Goal: Task Accomplishment & Management: Use online tool/utility

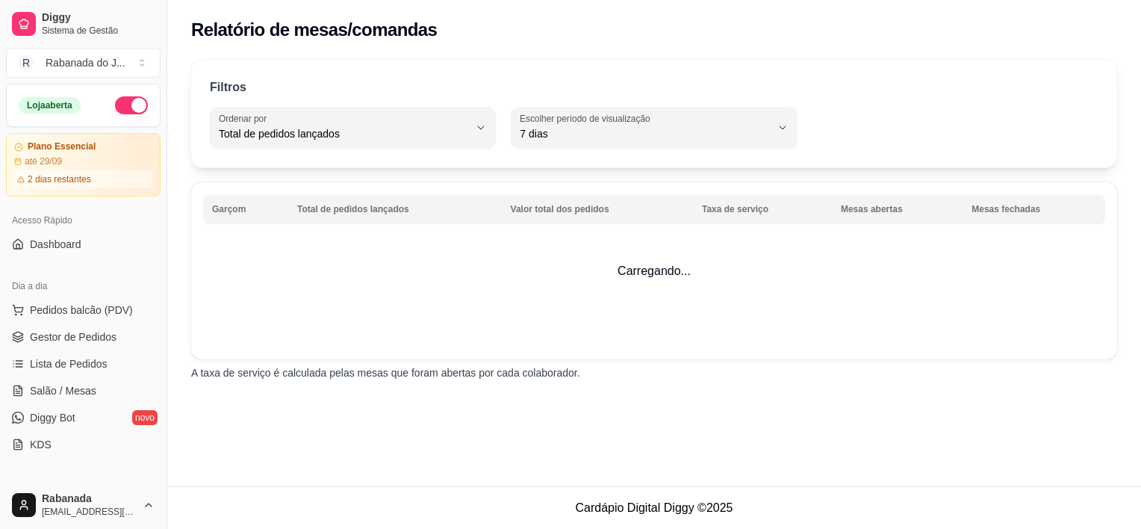
select select "TOTAL_OF_ORDERS"
select select "7"
click at [91, 337] on span "Gestor de Pedidos" at bounding box center [73, 336] width 87 height 15
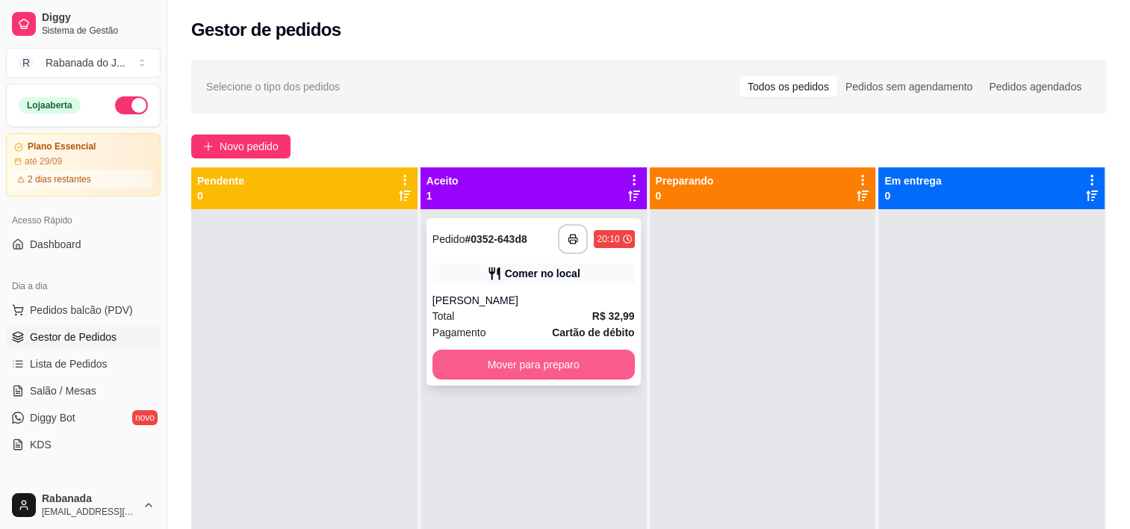
click at [565, 362] on button "Mover para preparo" at bounding box center [533, 365] width 202 height 30
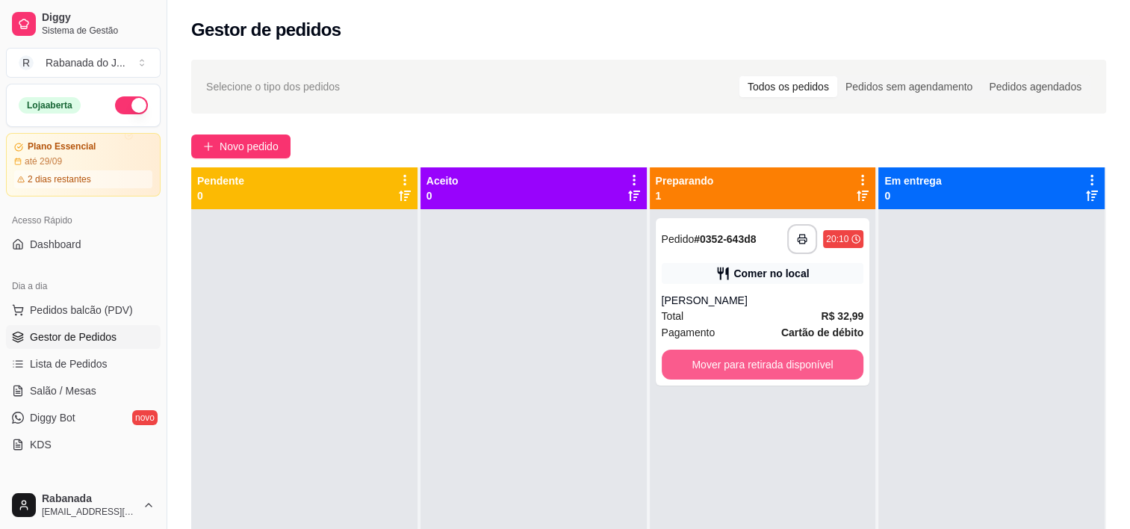
click at [729, 377] on button "Mover para retirada disponível" at bounding box center [763, 365] width 202 height 30
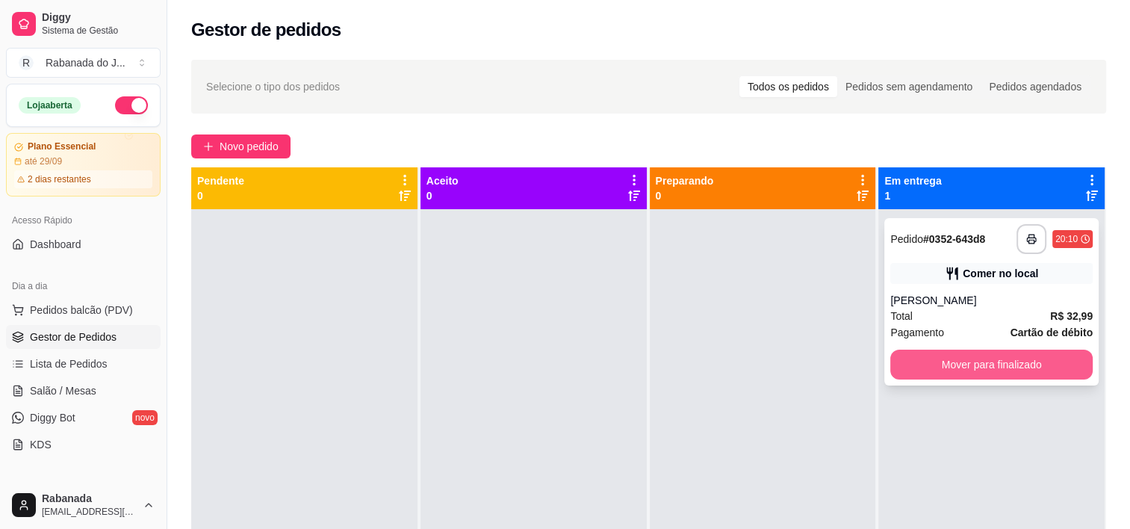
click at [919, 378] on button "Mover para finalizado" at bounding box center [991, 365] width 202 height 30
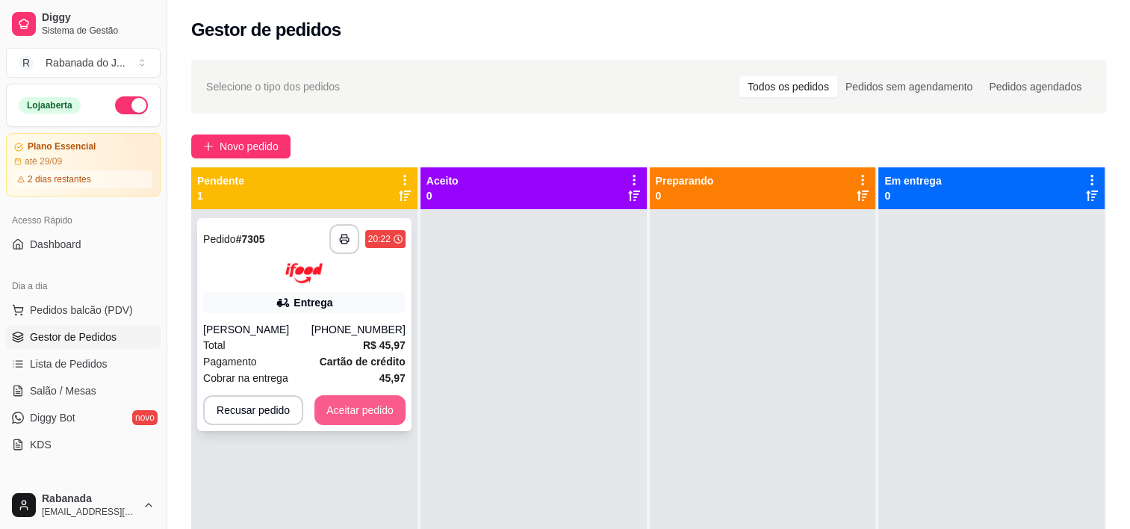
click at [387, 418] on button "Aceitar pedido" at bounding box center [359, 410] width 91 height 30
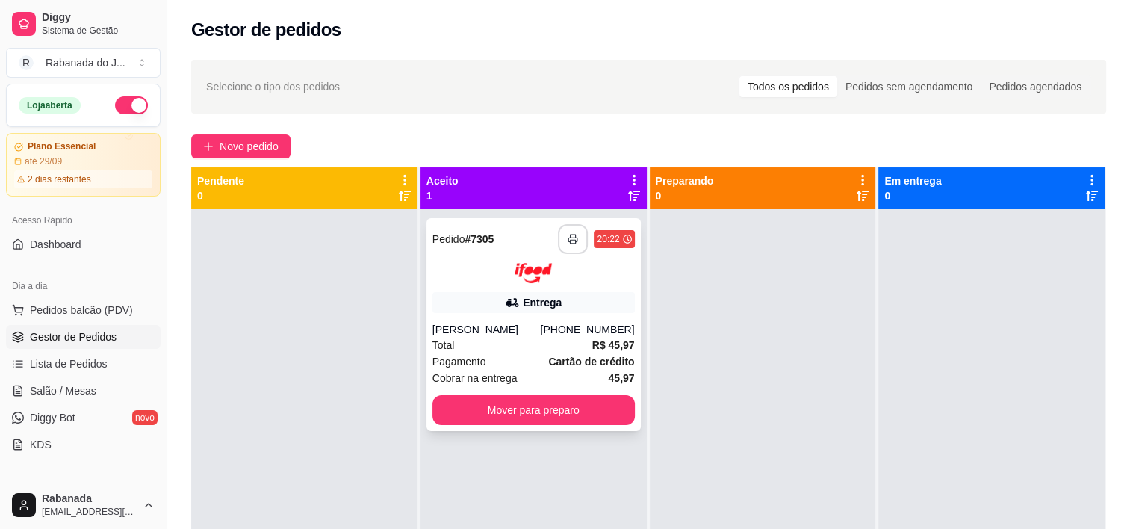
click at [562, 244] on button "button" at bounding box center [573, 239] width 30 height 30
click at [573, 244] on button "button" at bounding box center [573, 239] width 30 height 30
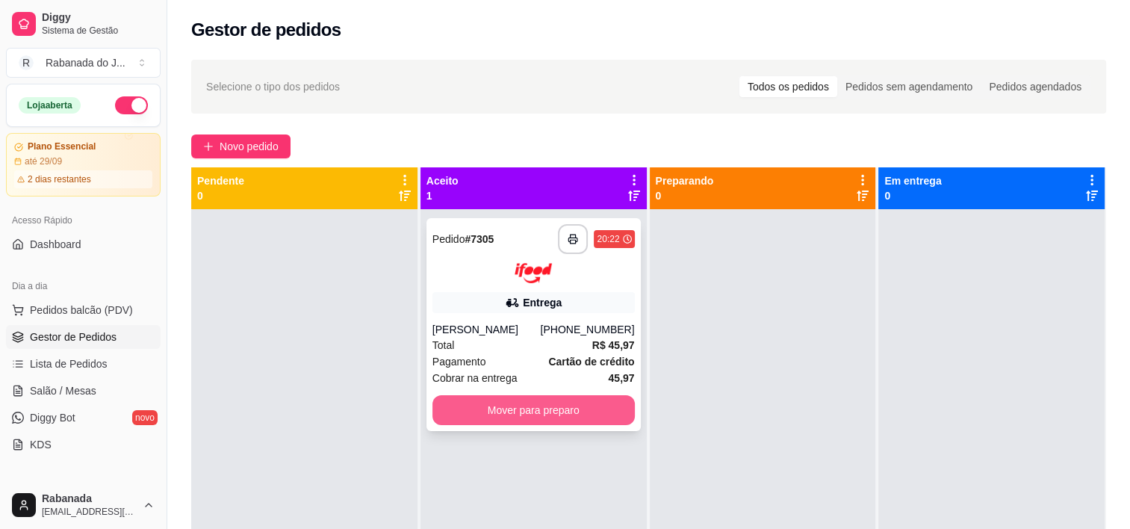
click at [556, 415] on button "Mover para preparo" at bounding box center [533, 410] width 202 height 30
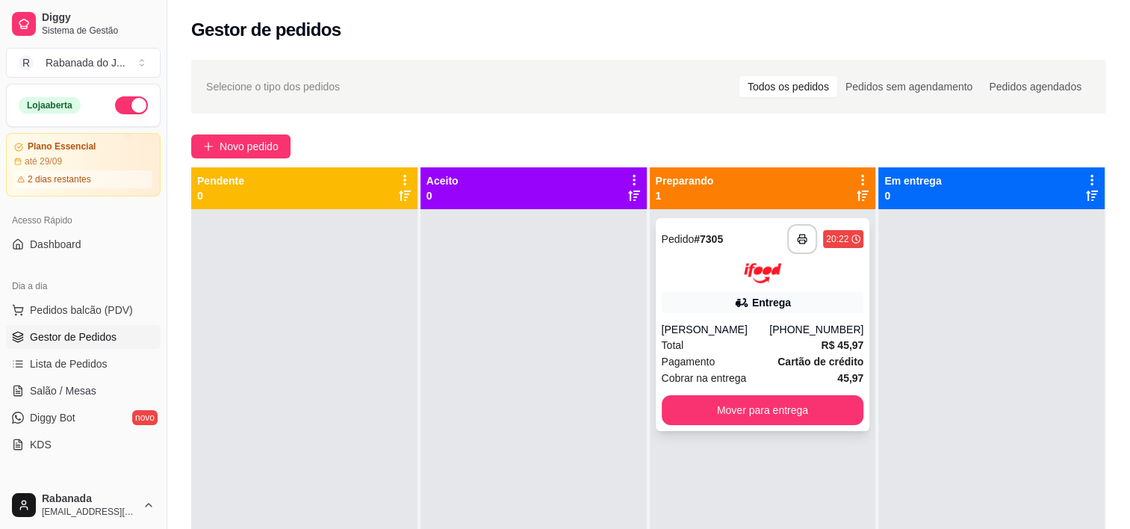
click at [720, 327] on div "[PERSON_NAME]" at bounding box center [716, 329] width 108 height 15
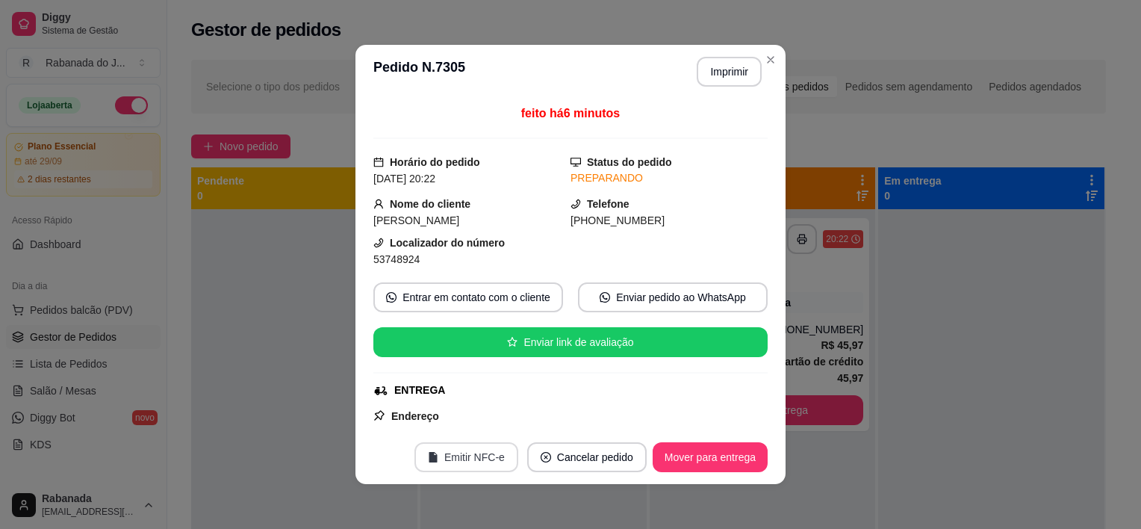
click at [441, 456] on button "Emitir NFC-e" at bounding box center [467, 457] width 104 height 30
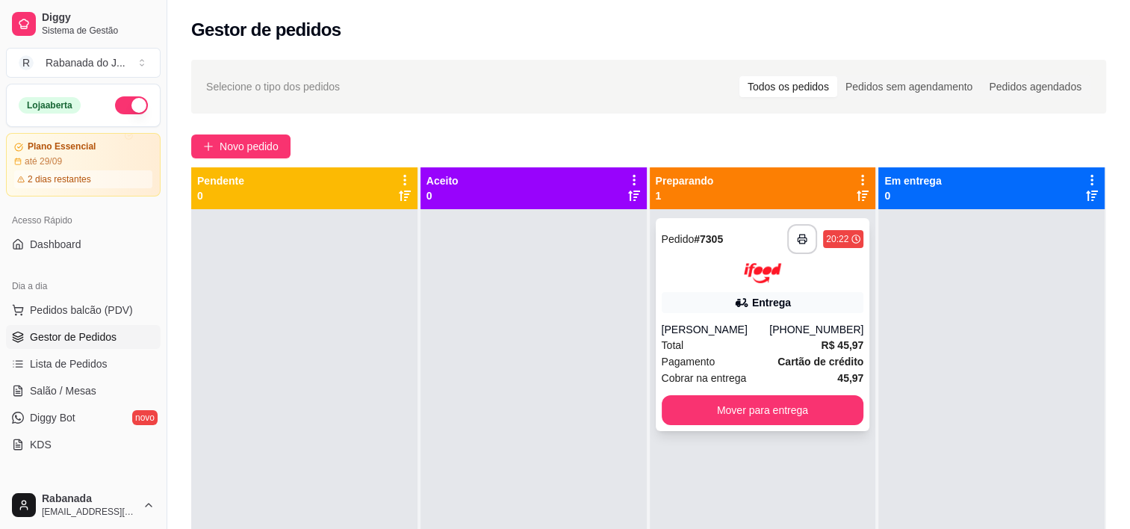
click at [719, 315] on div "**********" at bounding box center [763, 324] width 214 height 213
click at [68, 359] on span "Lista de Pedidos" at bounding box center [69, 363] width 78 height 15
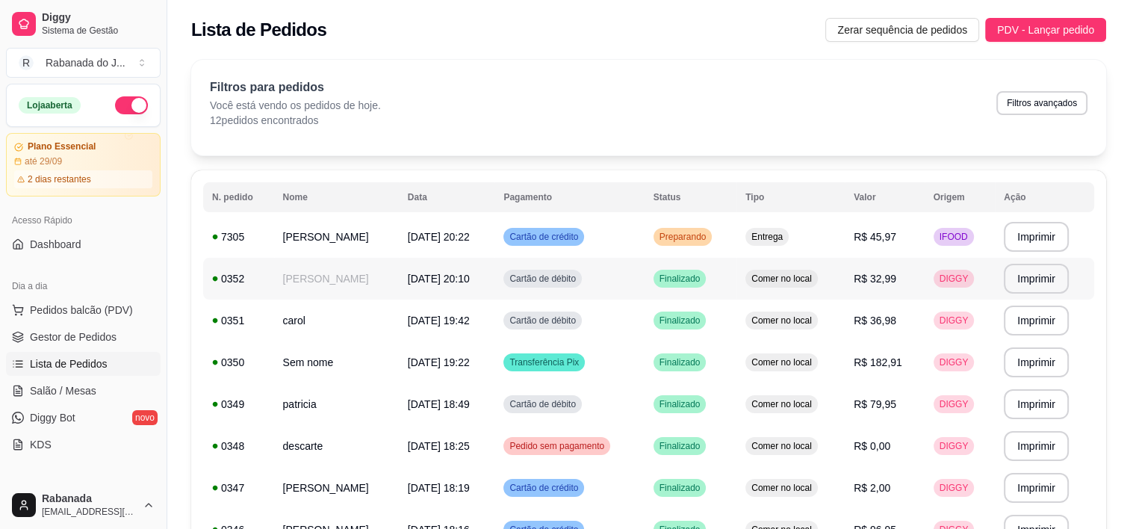
click at [308, 283] on td "[PERSON_NAME]" at bounding box center [336, 279] width 125 height 42
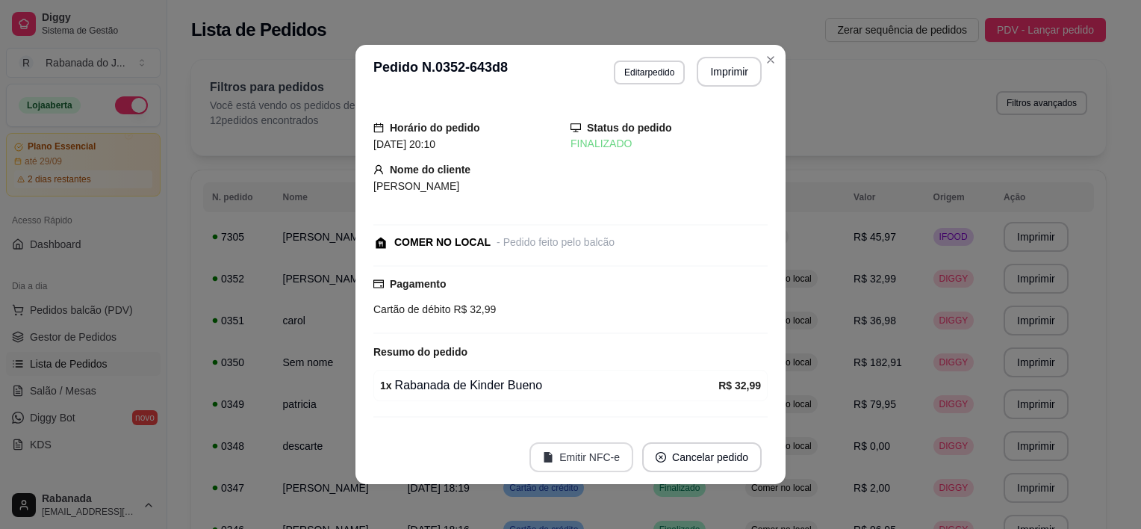
click at [540, 466] on button "Emitir NFC-e" at bounding box center [582, 457] width 104 height 30
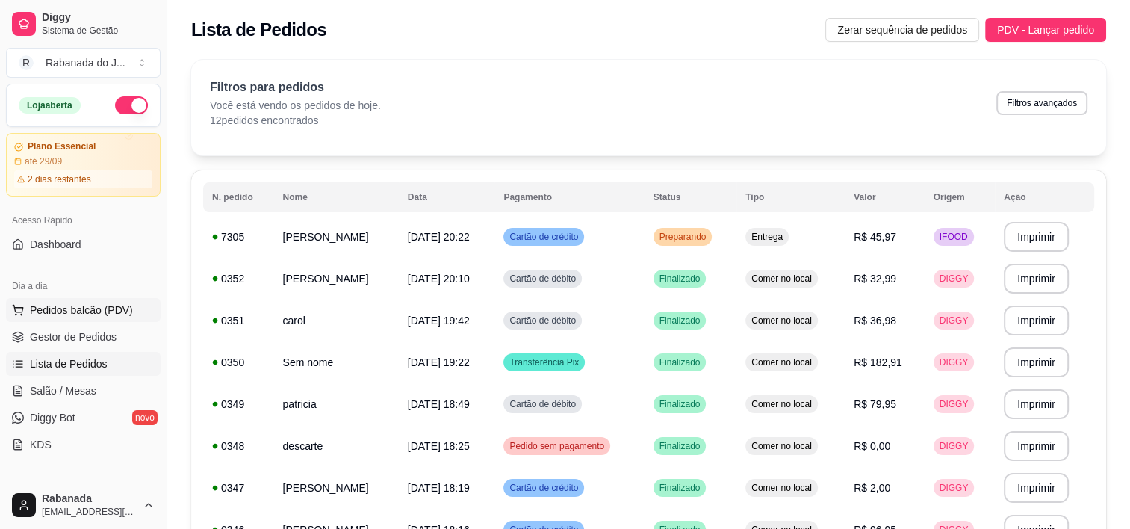
click at [82, 308] on span "Pedidos balcão (PDV)" at bounding box center [81, 310] width 103 height 15
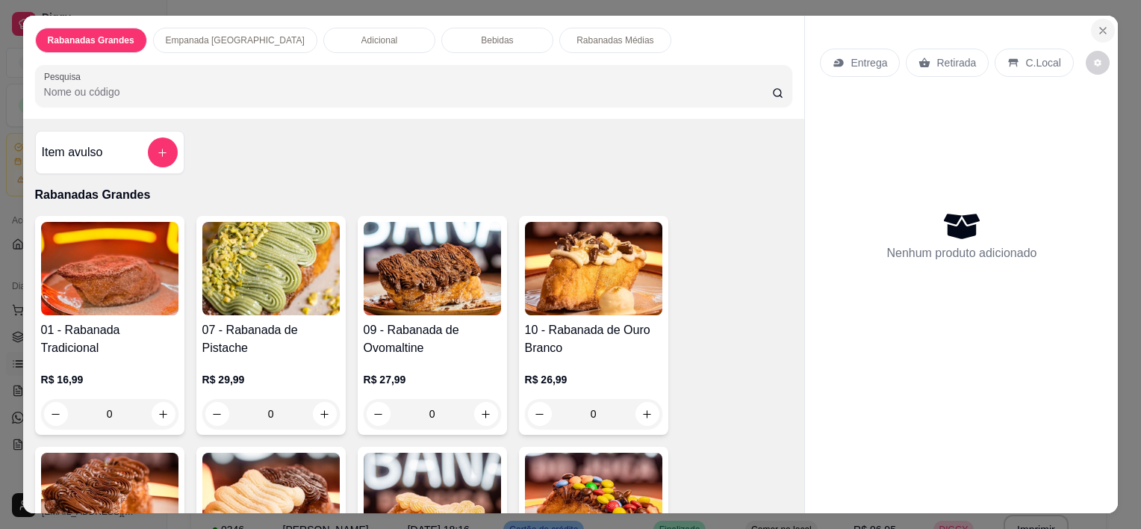
click at [1099, 26] on icon "Close" at bounding box center [1103, 31] width 12 height 12
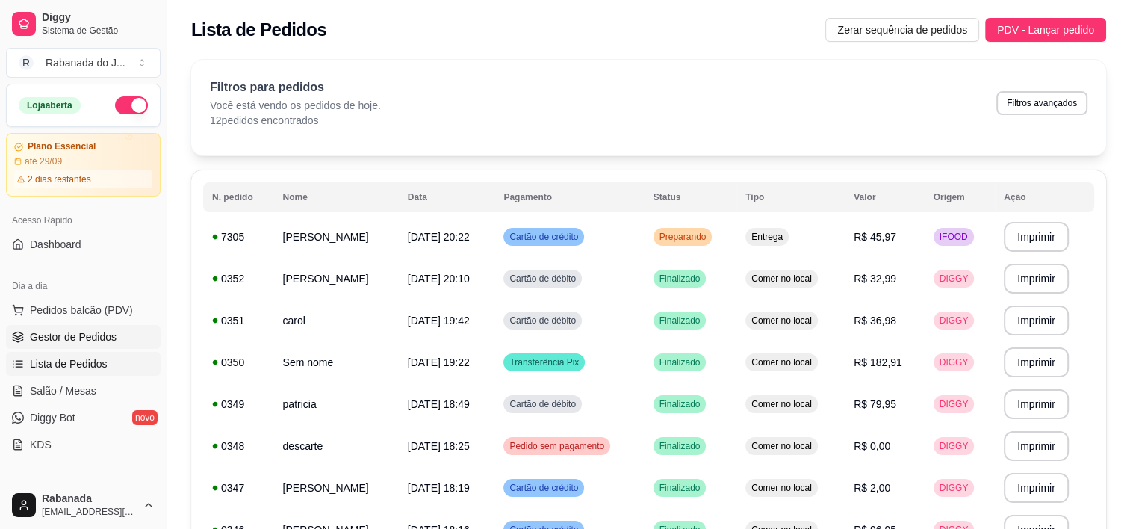
click at [62, 343] on span "Gestor de Pedidos" at bounding box center [73, 336] width 87 height 15
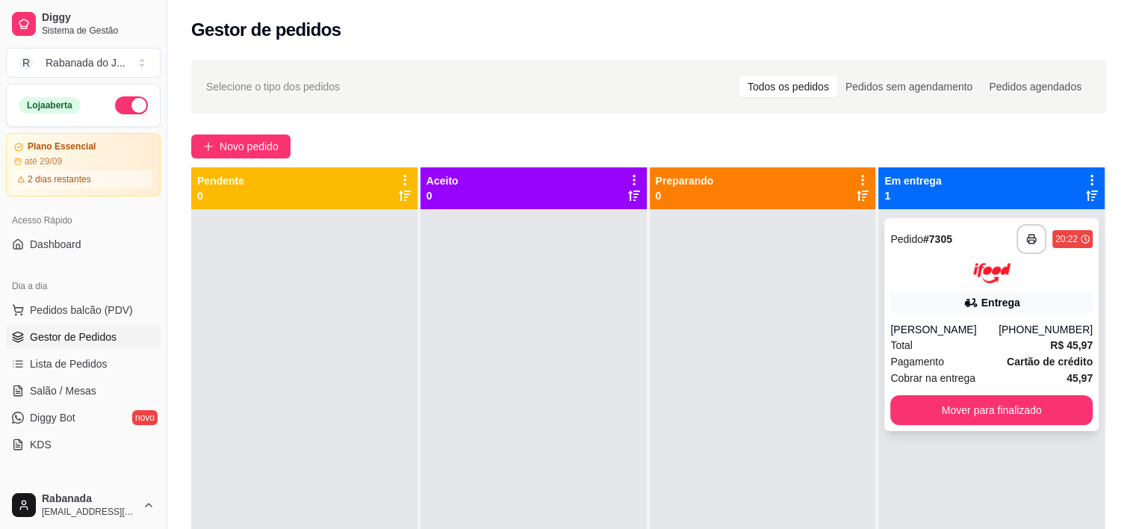
click at [1015, 344] on div "Total R$ 45,97" at bounding box center [991, 345] width 202 height 16
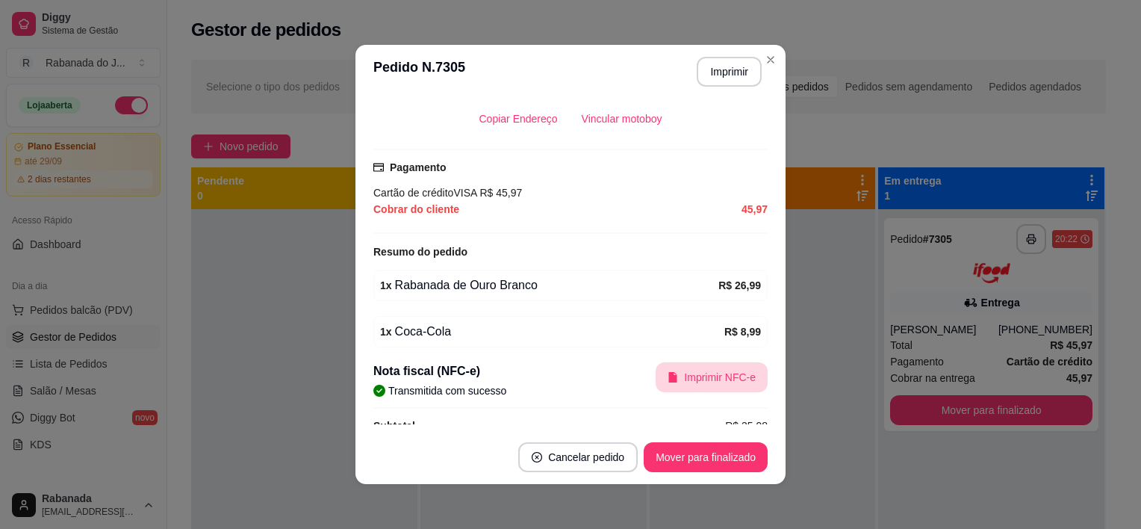
scroll to position [423, 0]
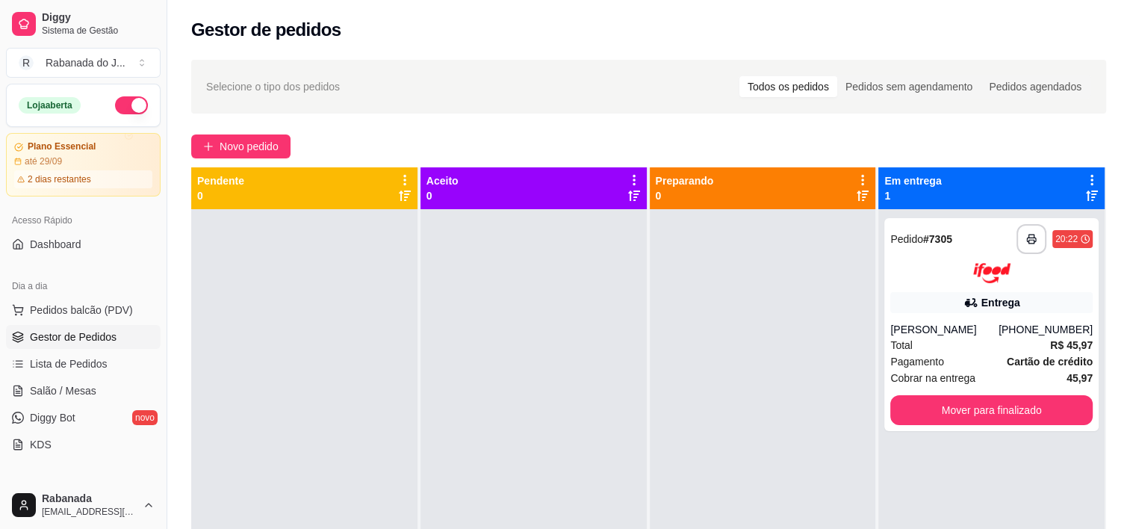
click at [375, 370] on div at bounding box center [304, 473] width 226 height 529
click at [215, 146] on button "Novo pedido" at bounding box center [240, 146] width 99 height 24
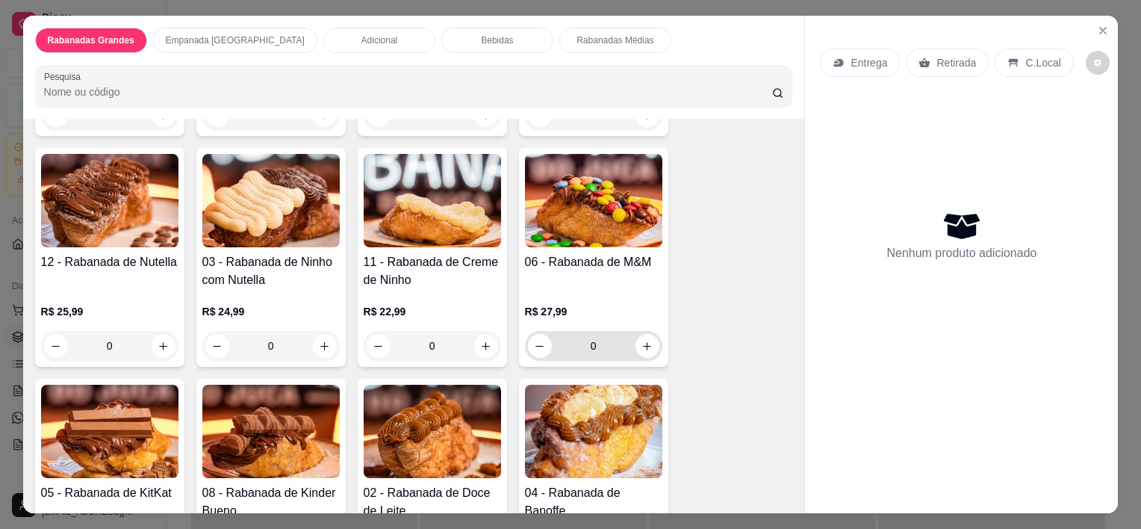
scroll to position [373, 0]
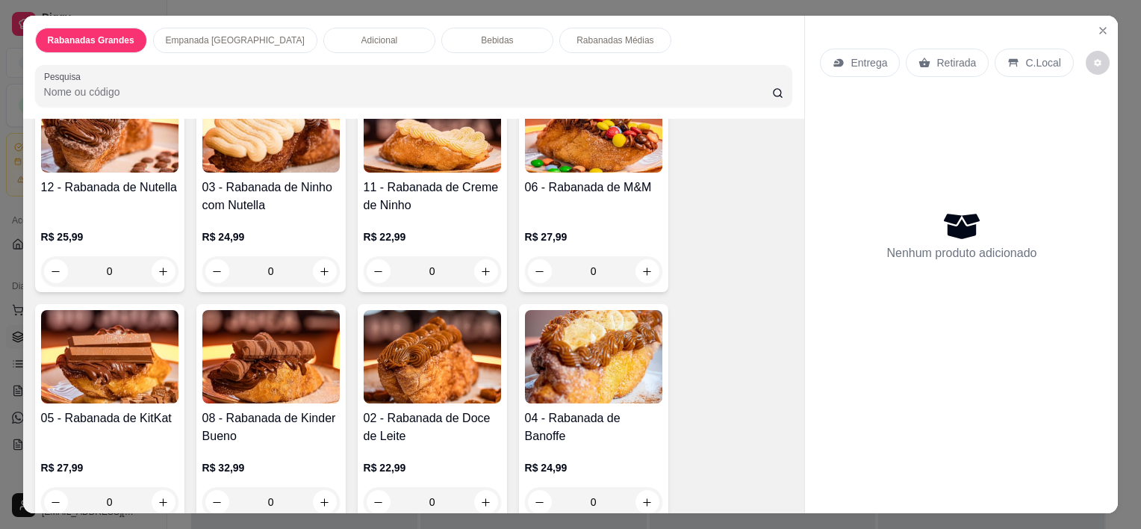
click at [577, 40] on p "Rabanadas Médias" at bounding box center [615, 40] width 77 height 12
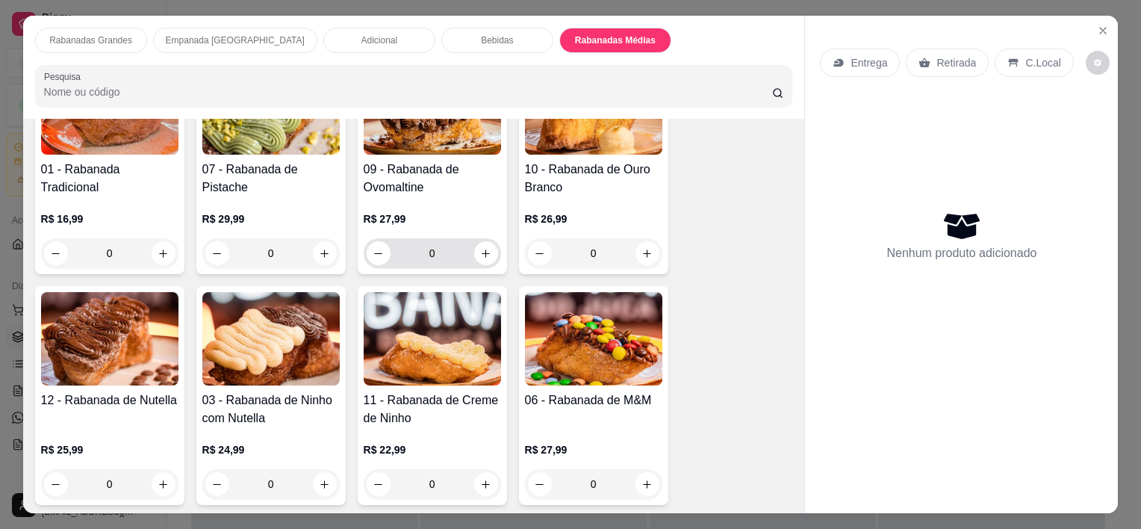
scroll to position [161, 0]
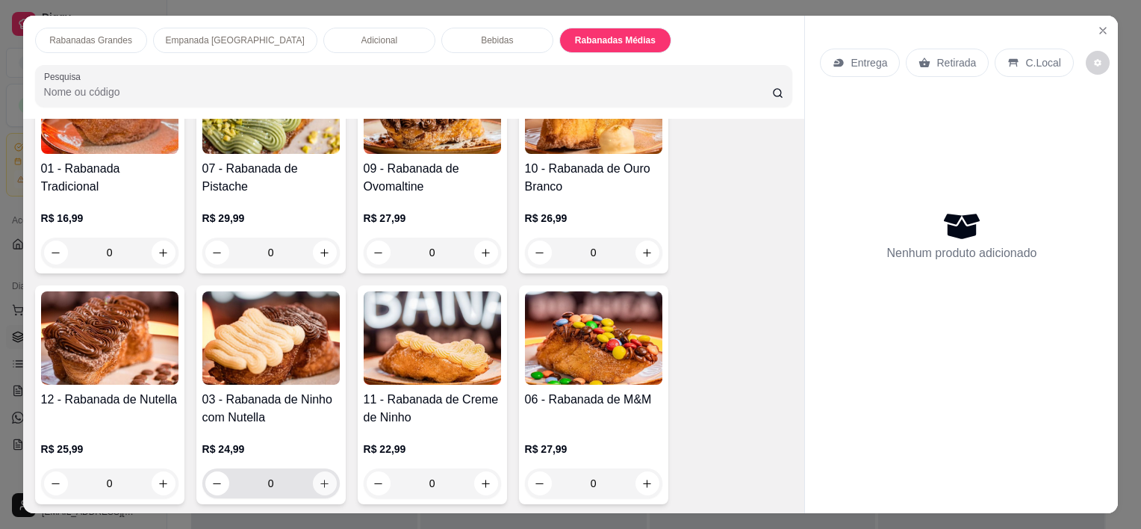
click at [327, 476] on button "increase-product-quantity" at bounding box center [325, 483] width 24 height 24
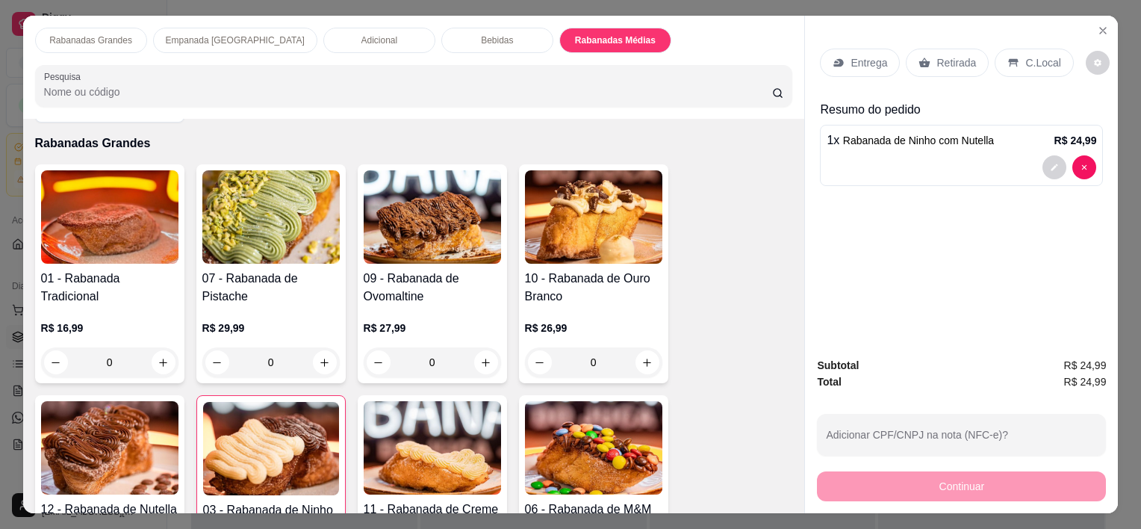
scroll to position [0, 0]
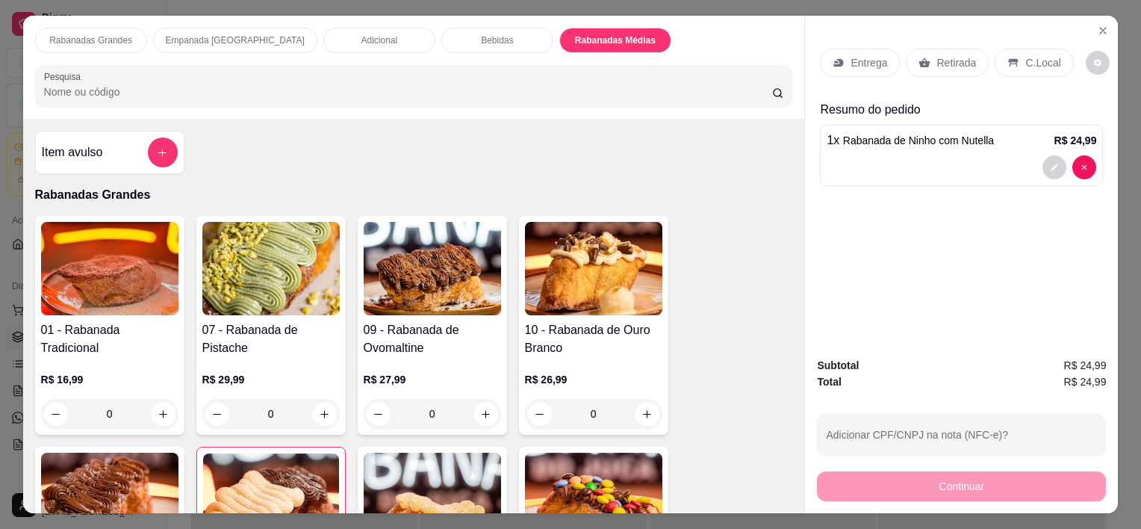
click at [565, 48] on div "Rabanadas Grandes Empanada [GEOGRAPHIC_DATA] Adicional Bebidas Rabanadas Médias…" at bounding box center [414, 67] width 782 height 103
click at [561, 45] on div "Rabanadas Médias" at bounding box center [615, 40] width 112 height 25
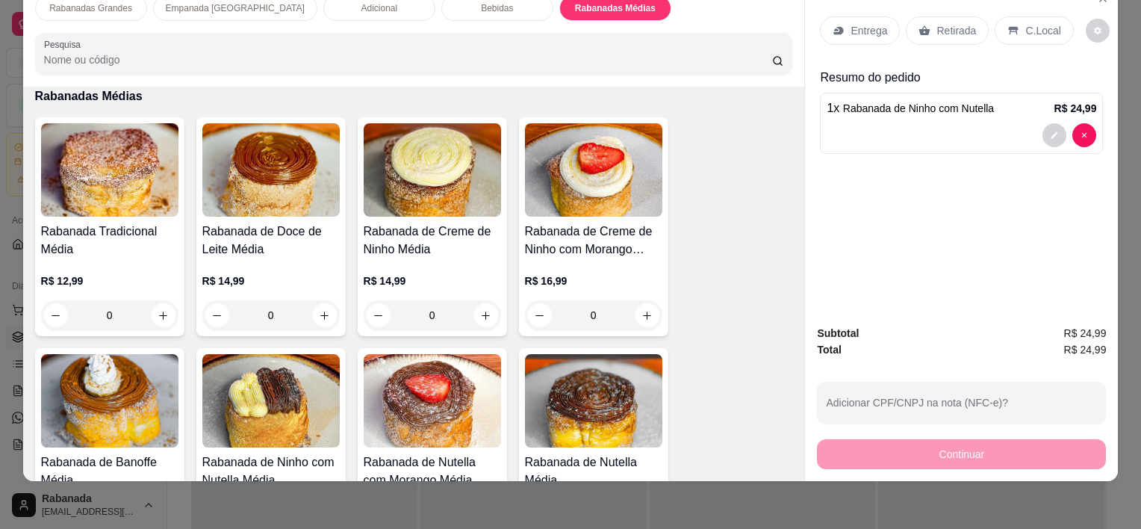
click at [559, 52] on input "Pesquisa" at bounding box center [408, 59] width 728 height 15
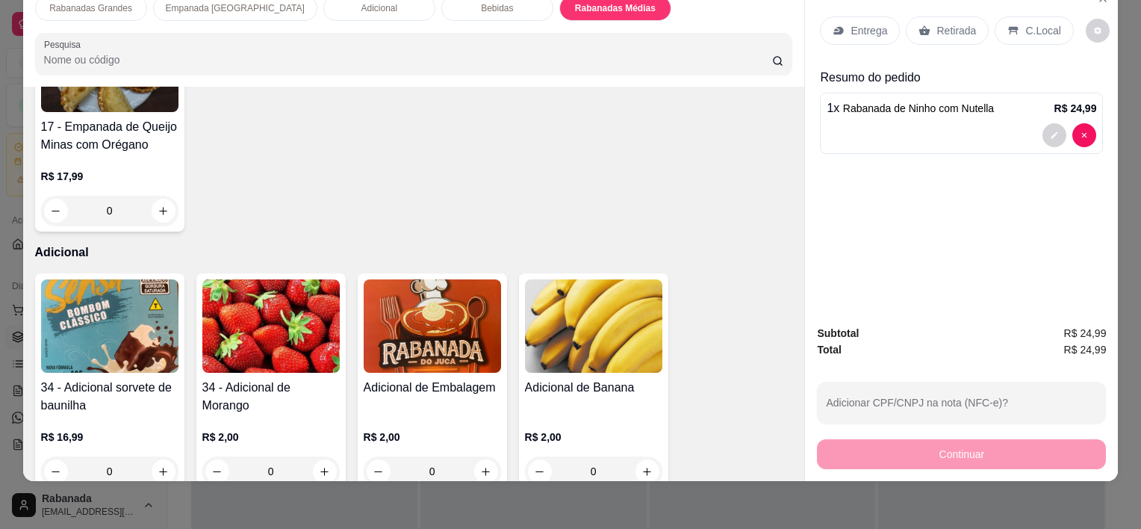
scroll to position [1002, 0]
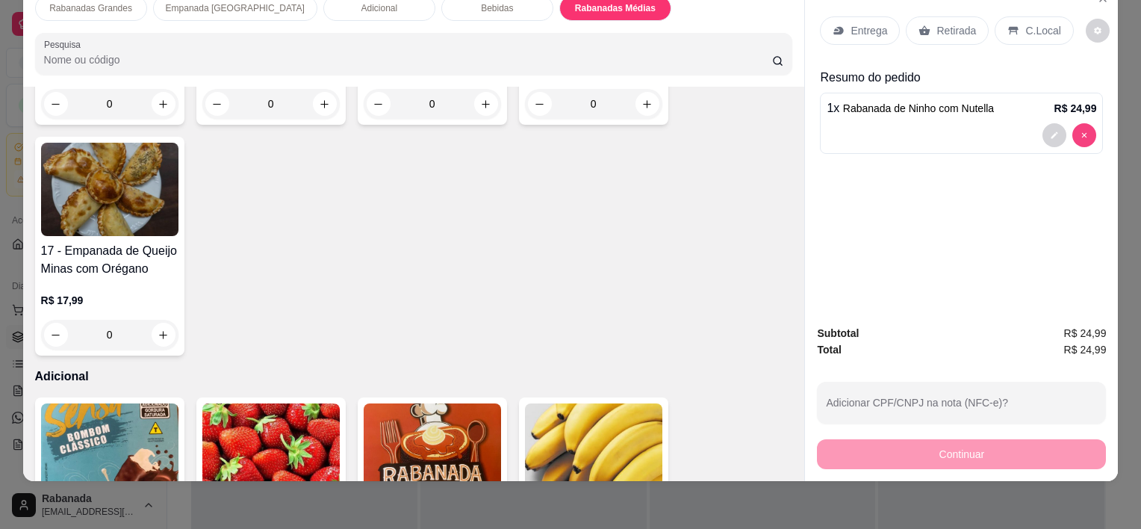
type input "0"
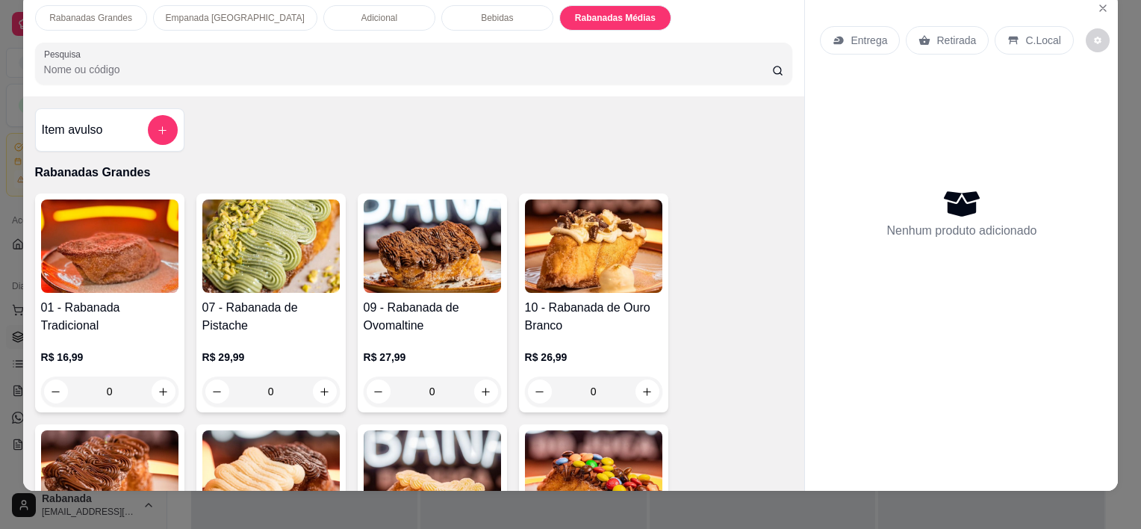
scroll to position [0, 0]
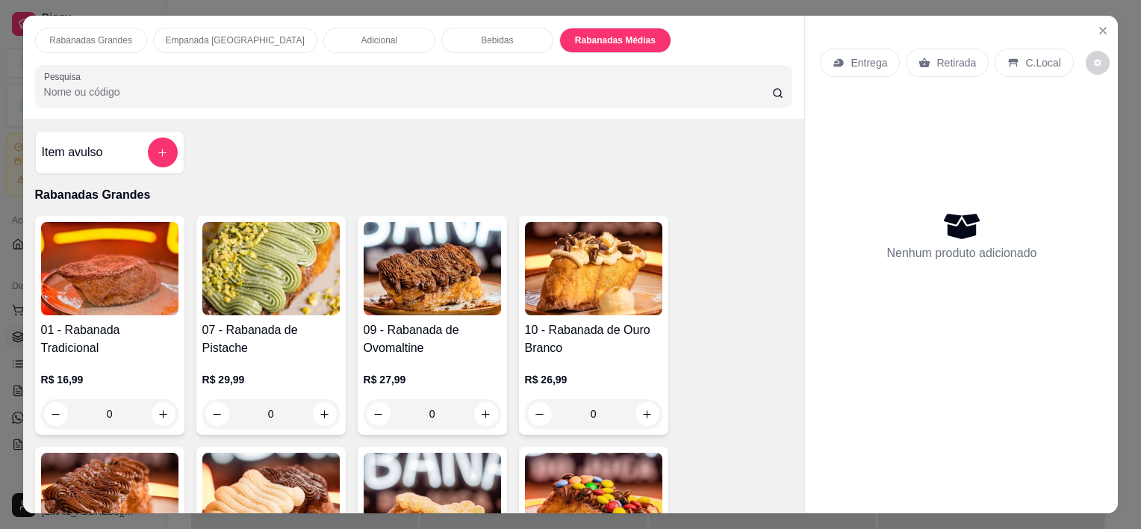
click at [575, 39] on p "Rabanadas Médias" at bounding box center [615, 40] width 81 height 12
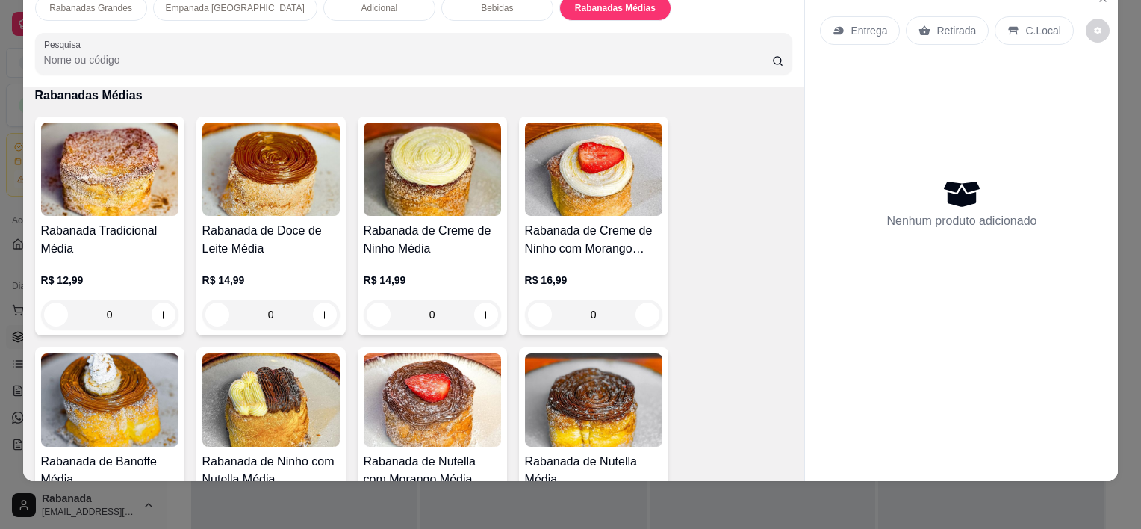
scroll to position [2644, 0]
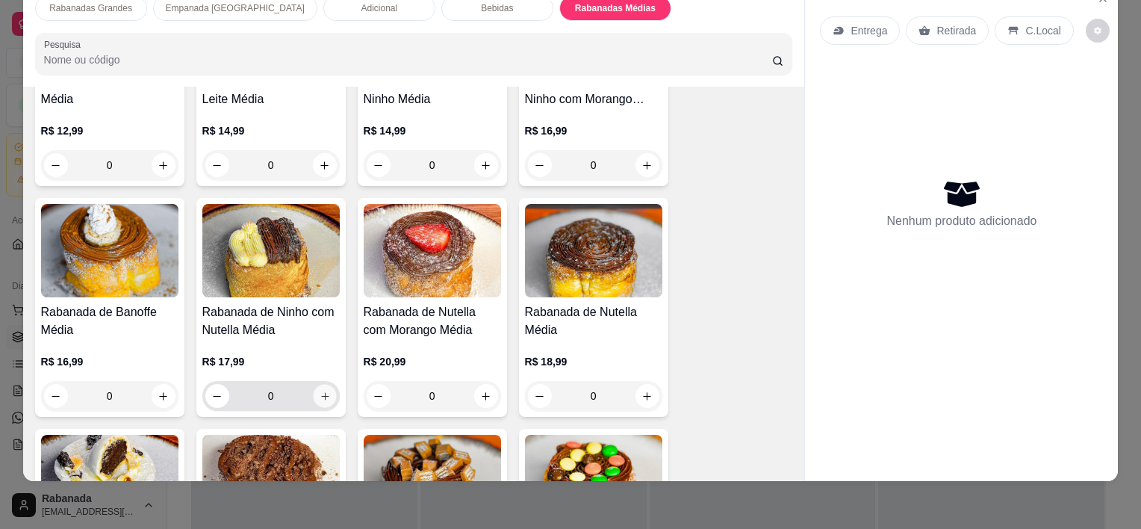
click at [320, 391] on icon "increase-product-quantity" at bounding box center [324, 396] width 11 height 11
type input "1"
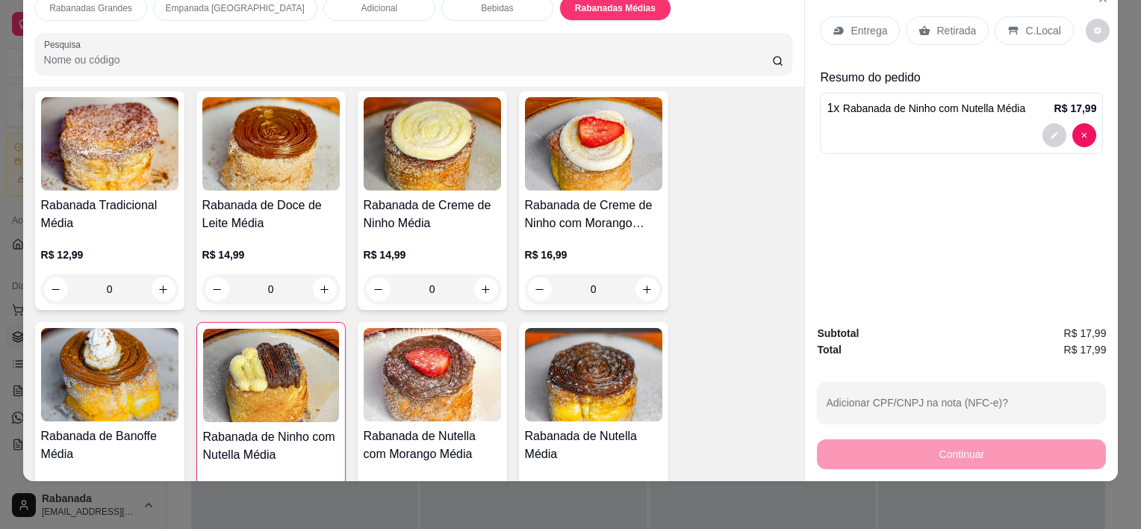
scroll to position [2495, 0]
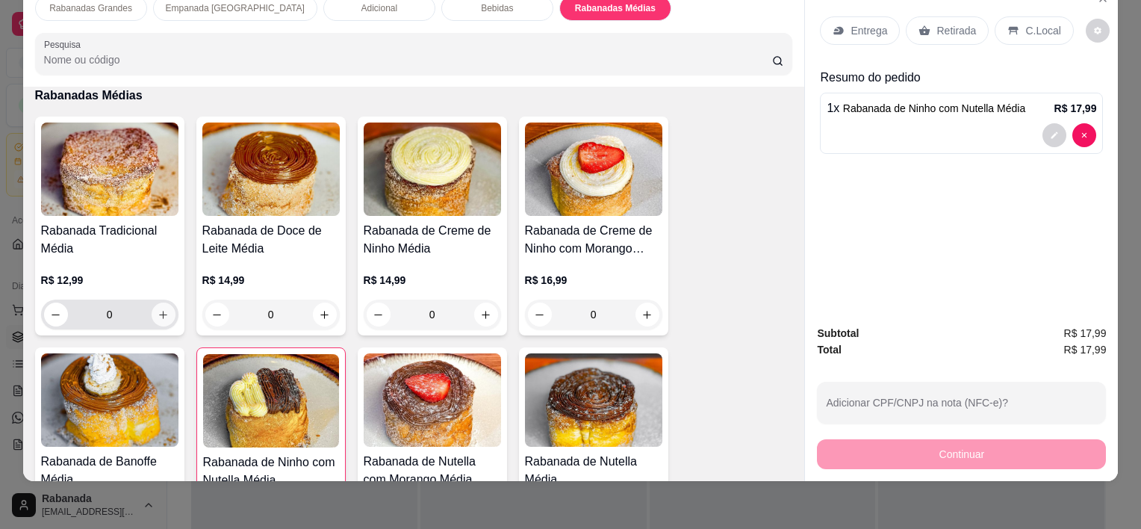
click at [161, 309] on icon "increase-product-quantity" at bounding box center [163, 314] width 11 height 11
type input "1"
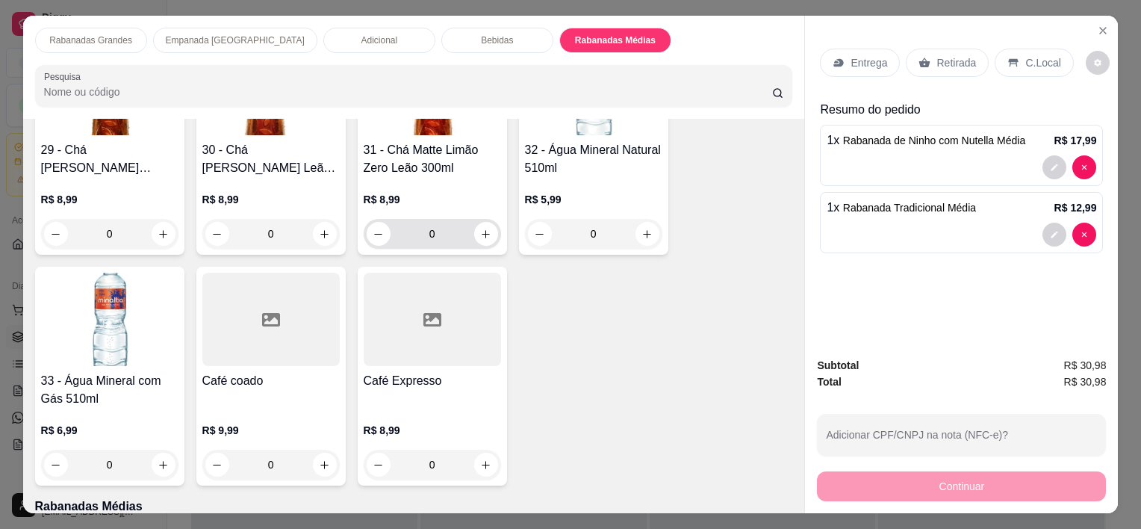
scroll to position [2196, 0]
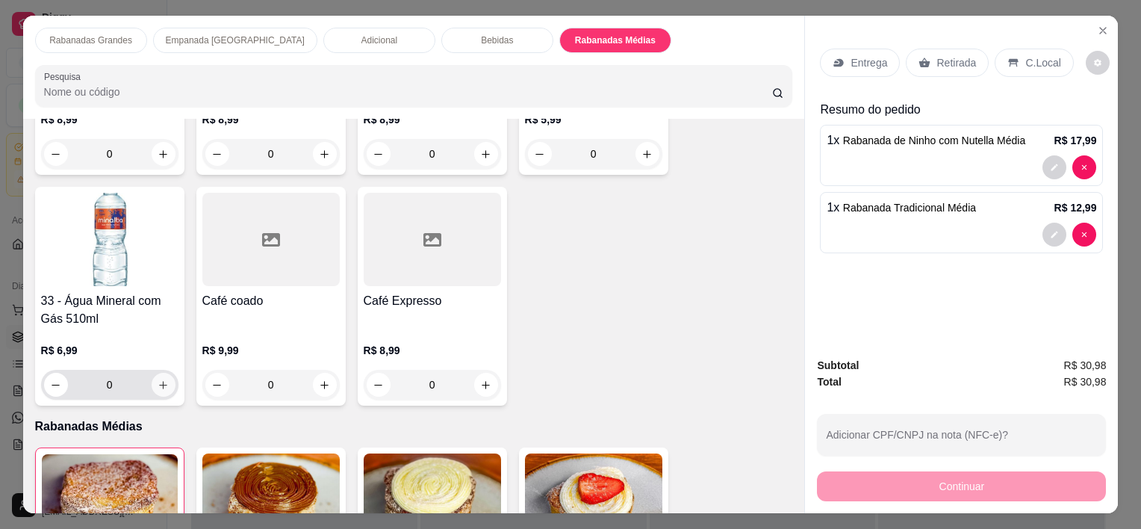
click at [158, 381] on icon "increase-product-quantity" at bounding box center [163, 384] width 11 height 11
type input "1"
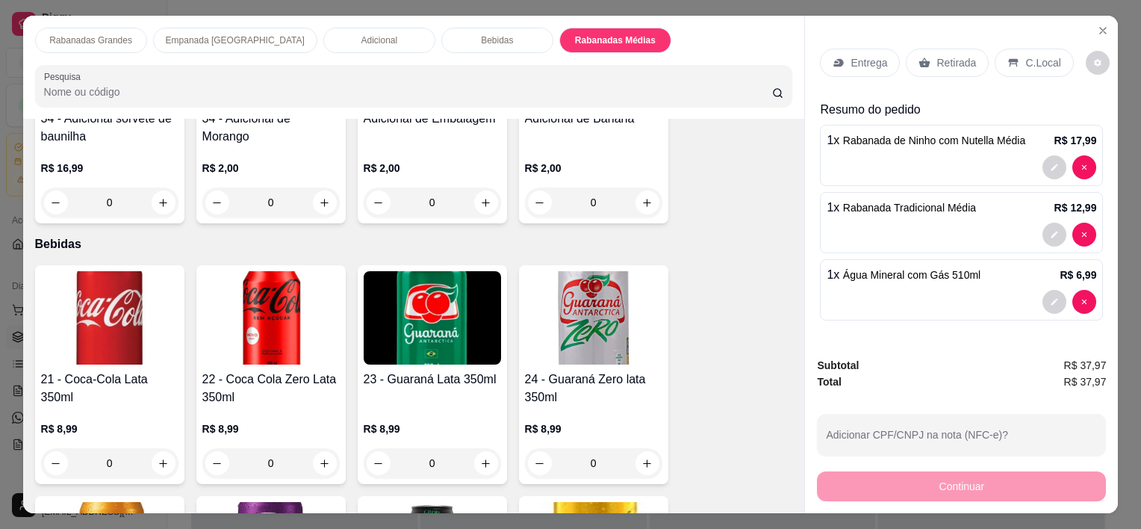
scroll to position [1449, 0]
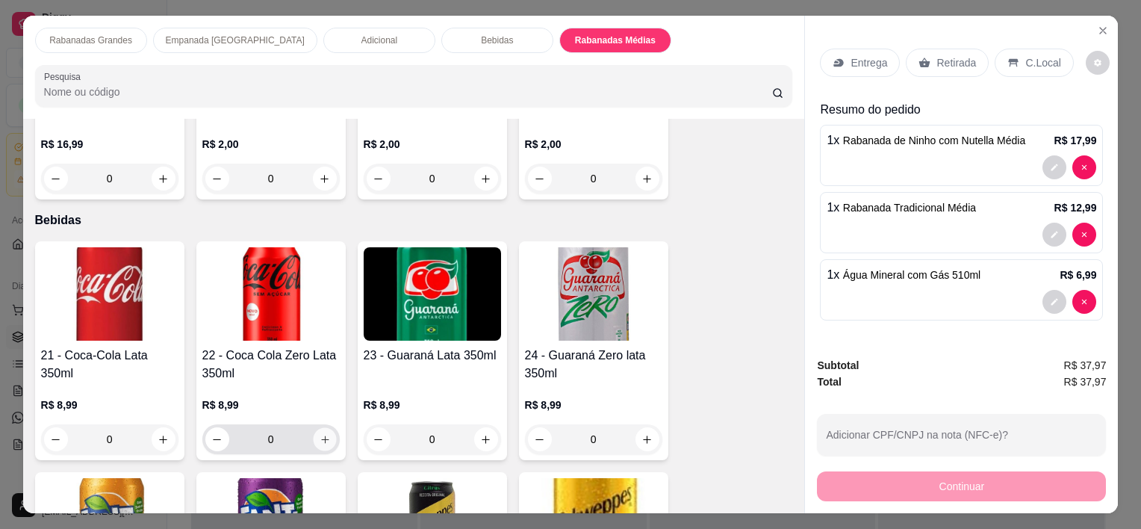
click at [324, 436] on icon "increase-product-quantity" at bounding box center [324, 439] width 11 height 11
type input "1"
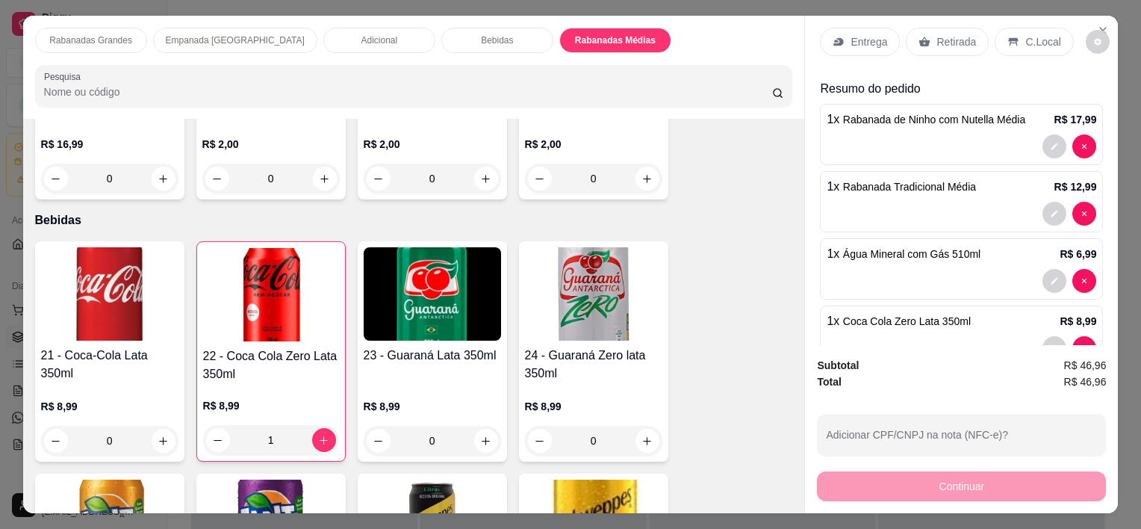
scroll to position [0, 0]
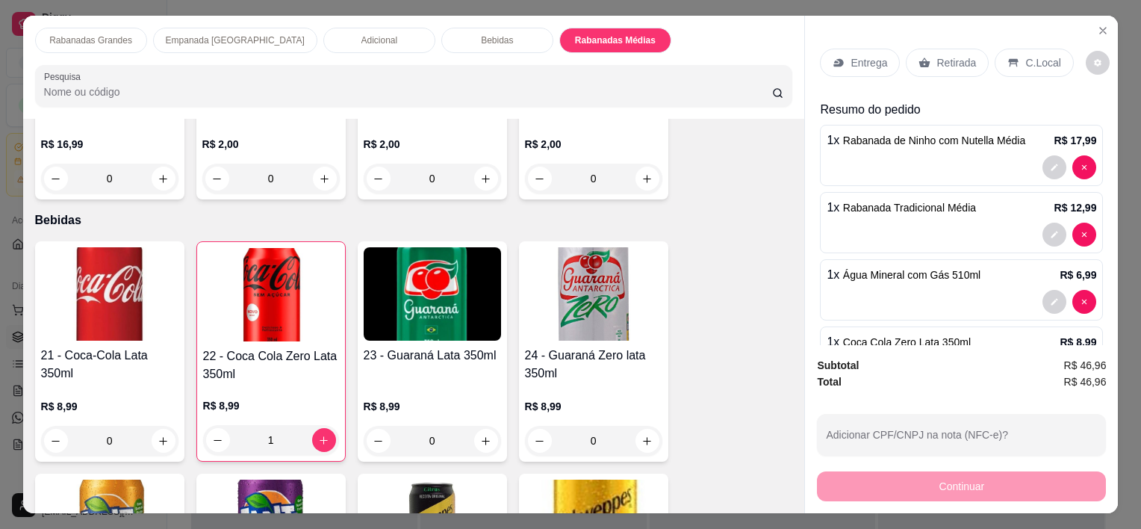
click at [1011, 63] on div "C.Local" at bounding box center [1034, 63] width 78 height 28
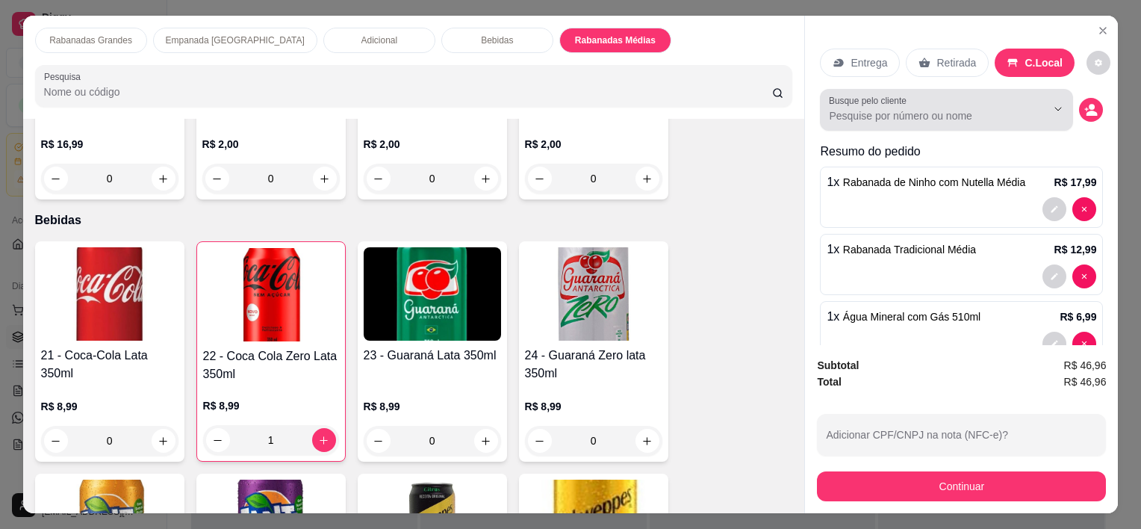
click at [947, 108] on input "Busque pelo cliente" at bounding box center [925, 115] width 193 height 15
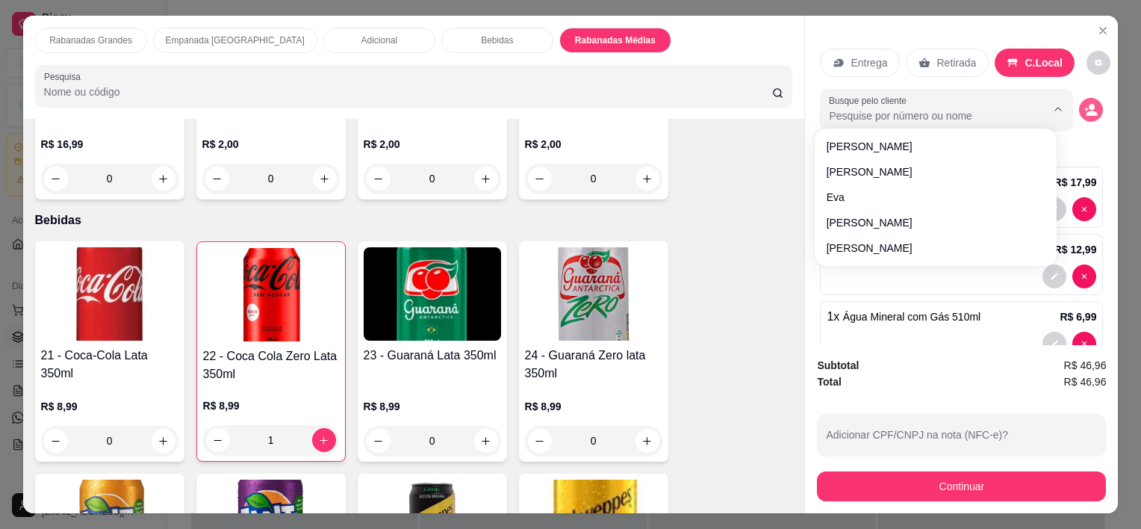
click at [1079, 115] on button "decrease-product-quantity" at bounding box center [1091, 110] width 24 height 24
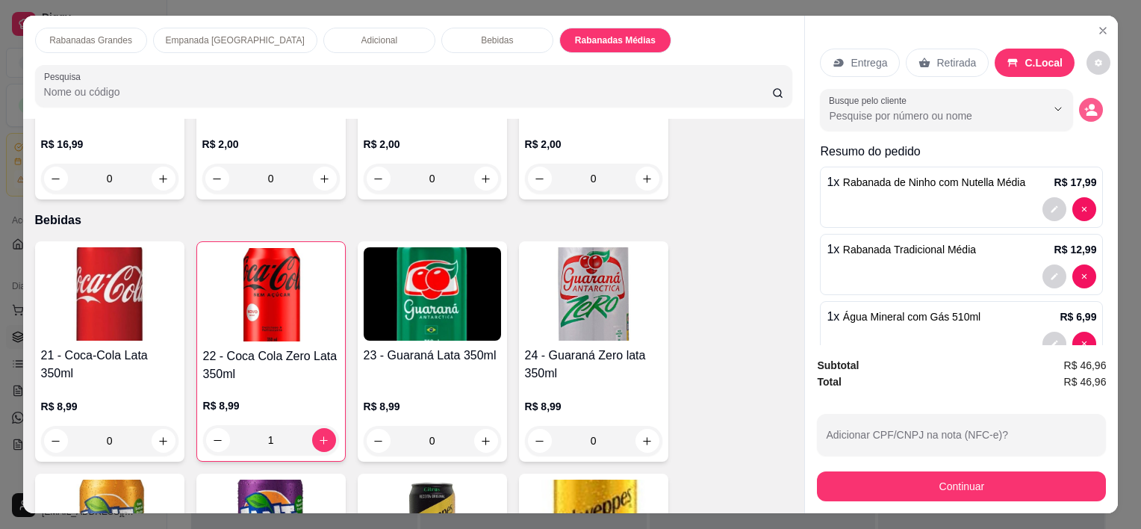
click at [1085, 104] on icon "decrease-product-quantity" at bounding box center [1091, 109] width 13 height 13
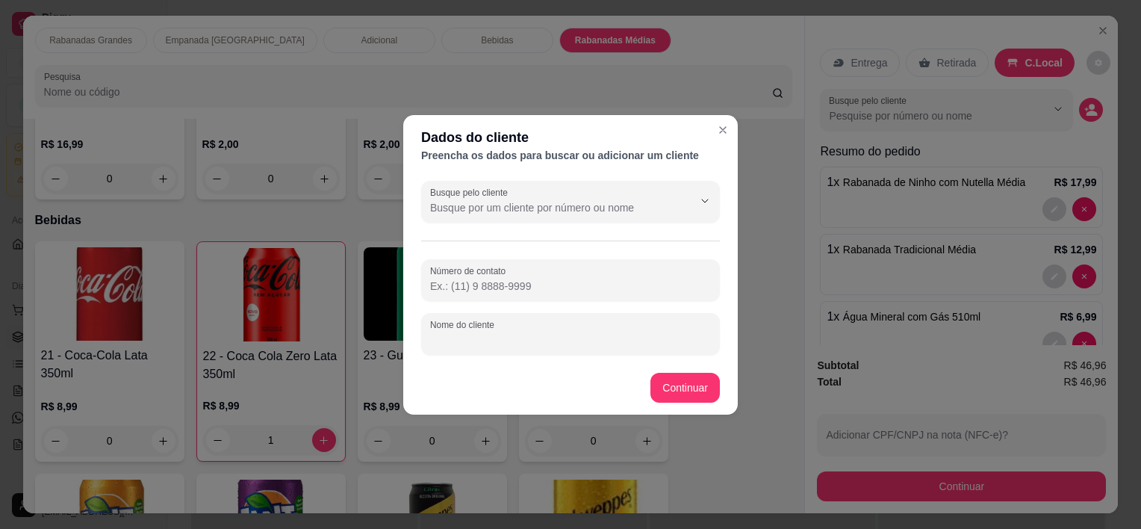
click at [630, 346] on input "Nome do cliente" at bounding box center [570, 339] width 281 height 15
type input "[PERSON_NAME]"
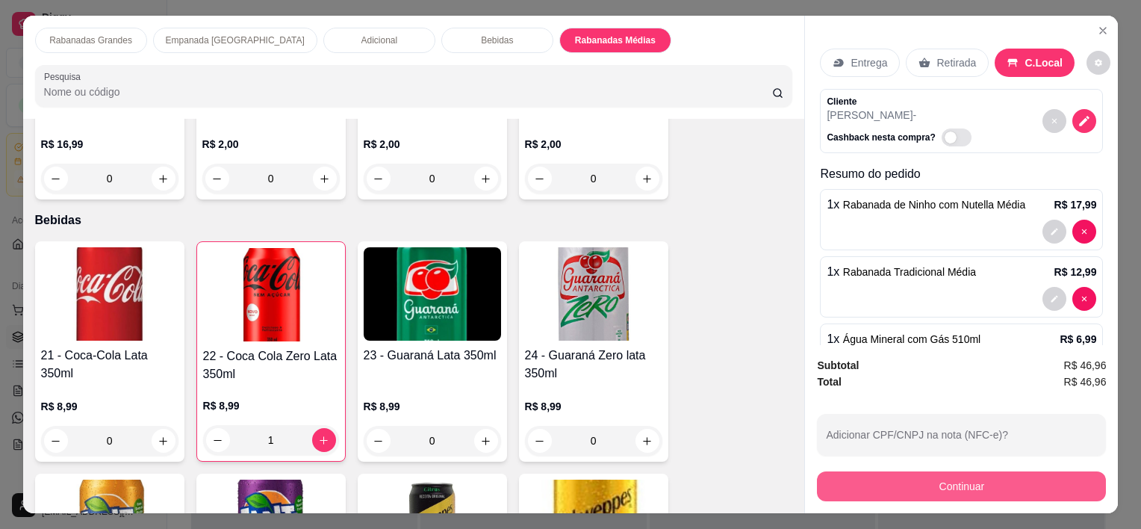
click at [990, 486] on button "Continuar" at bounding box center [961, 486] width 289 height 30
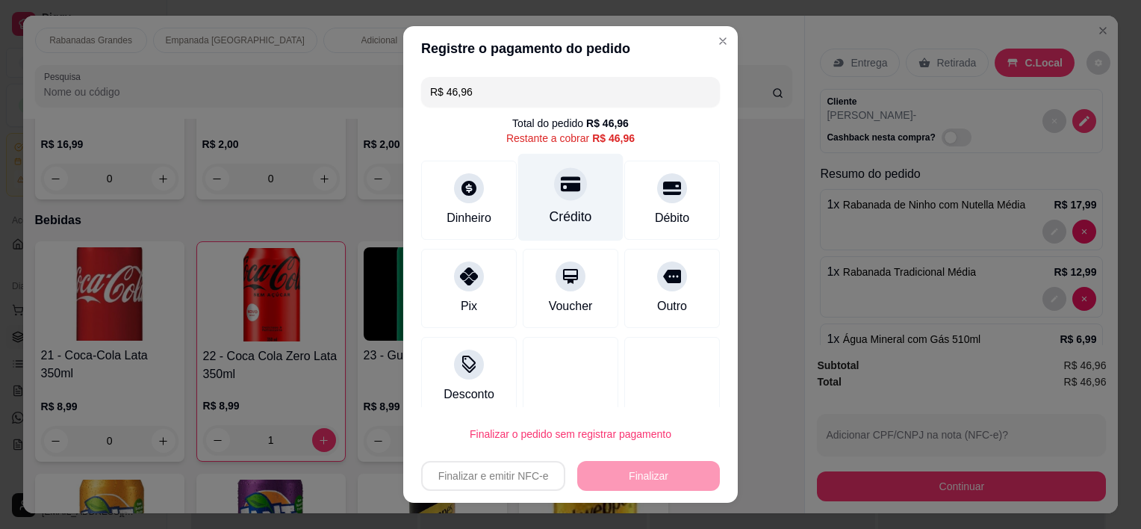
click at [562, 205] on div "Crédito" at bounding box center [570, 197] width 105 height 87
type input "R$ 0,00"
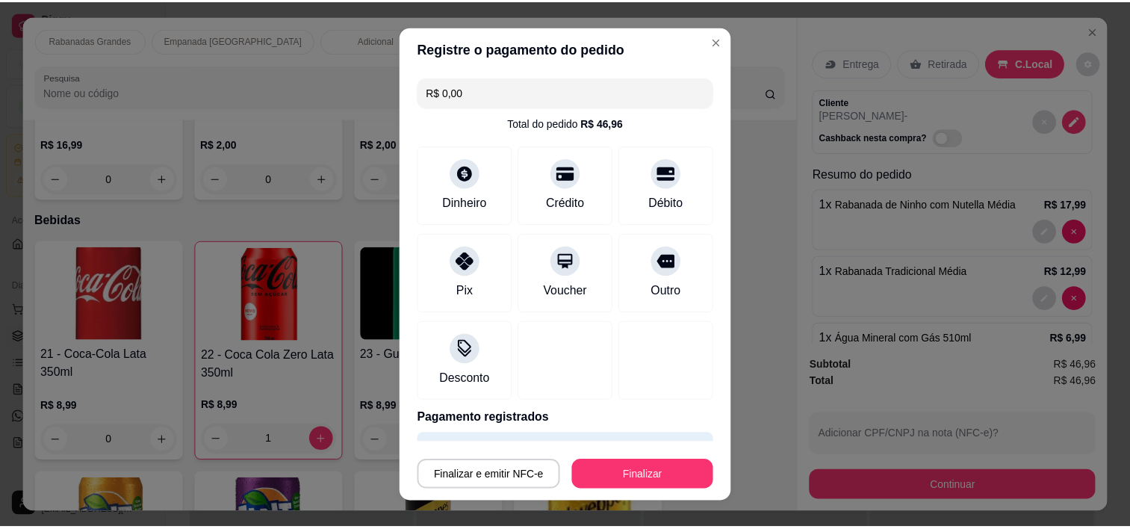
scroll to position [41, 0]
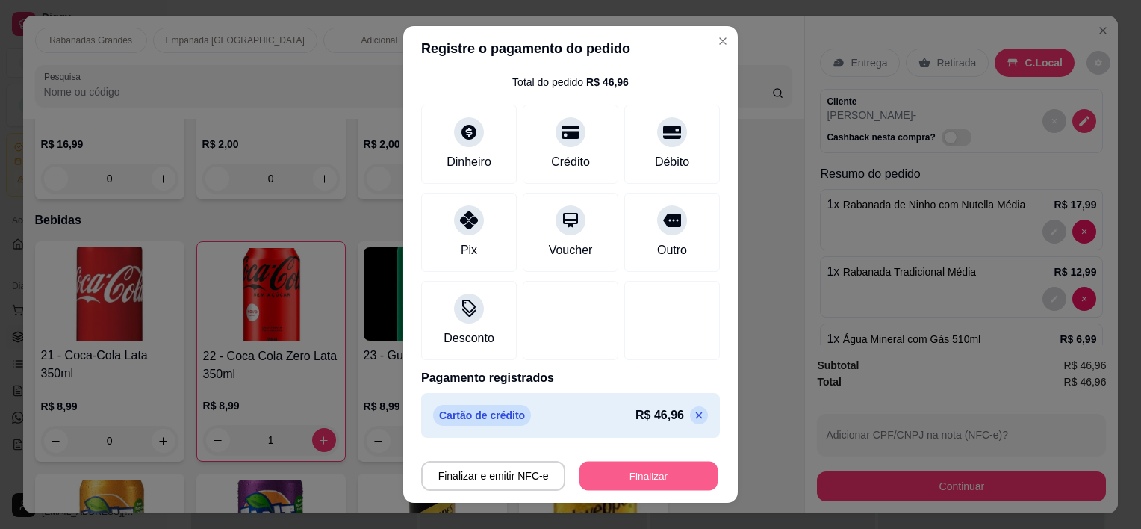
click at [624, 469] on button "Finalizar" at bounding box center [649, 475] width 138 height 29
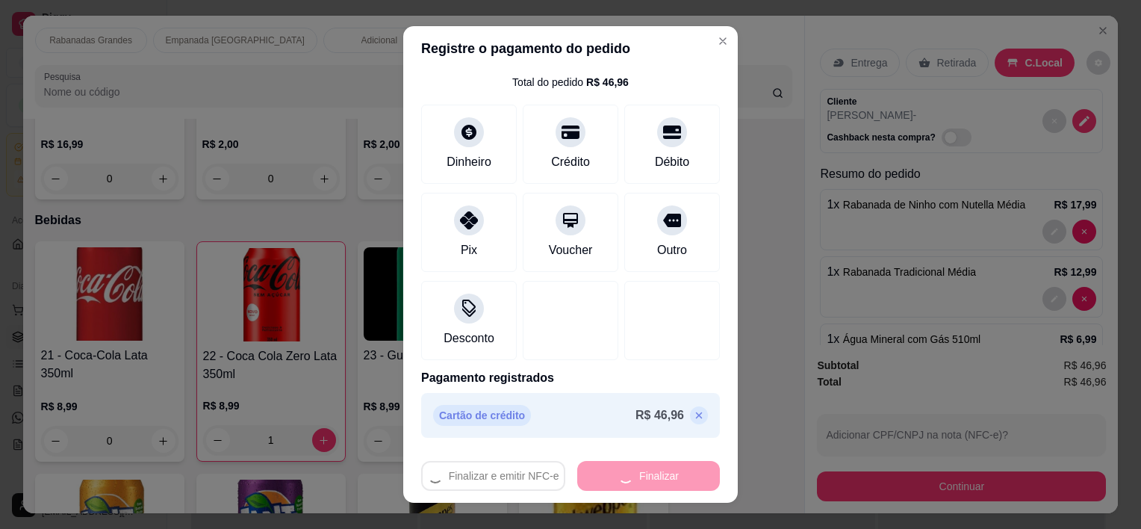
type input "0"
type input "-R$ 46,96"
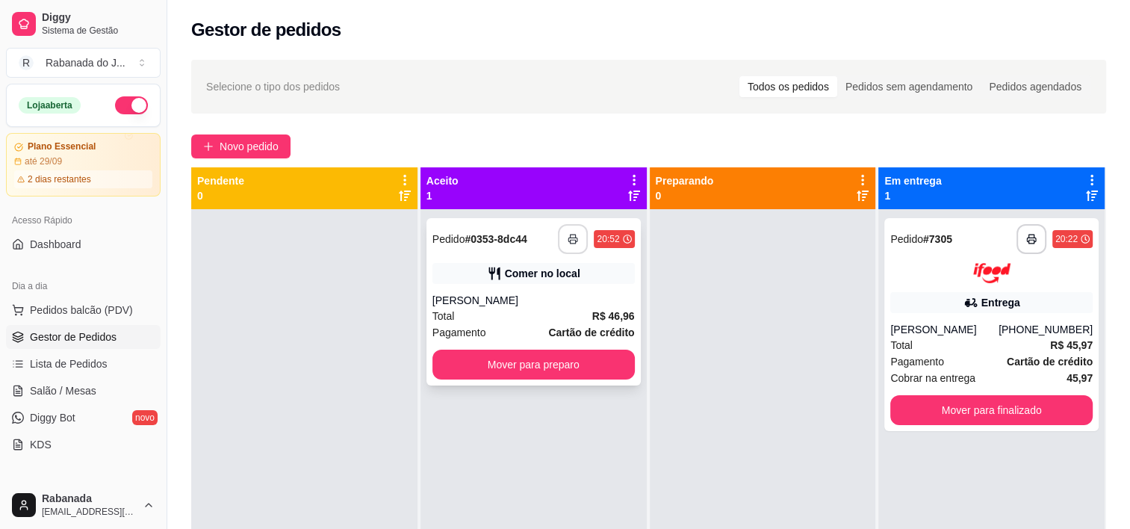
click at [572, 236] on icon "button" at bounding box center [573, 239] width 10 height 10
click at [520, 289] on div "**********" at bounding box center [533, 301] width 214 height 167
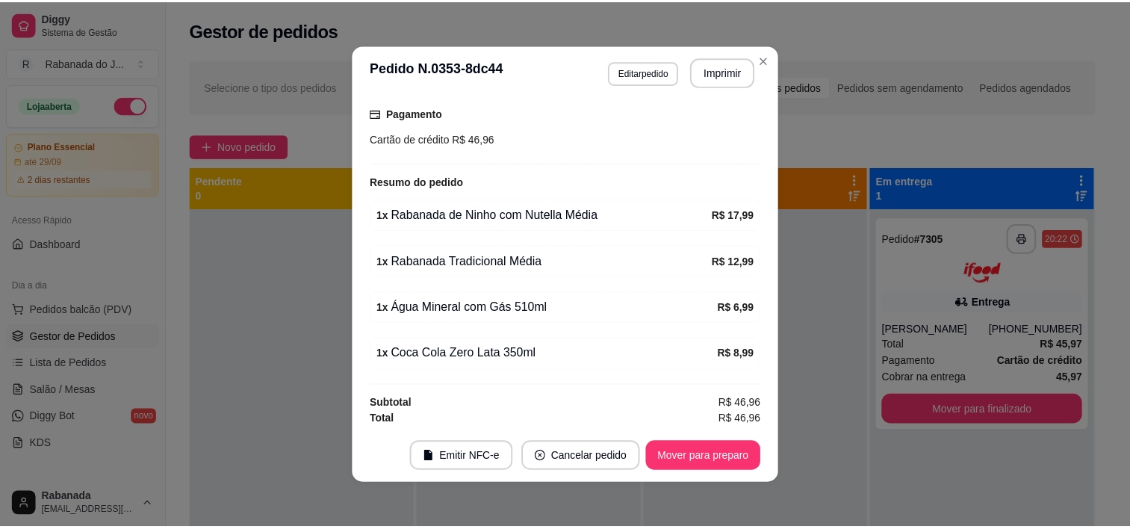
scroll to position [235, 0]
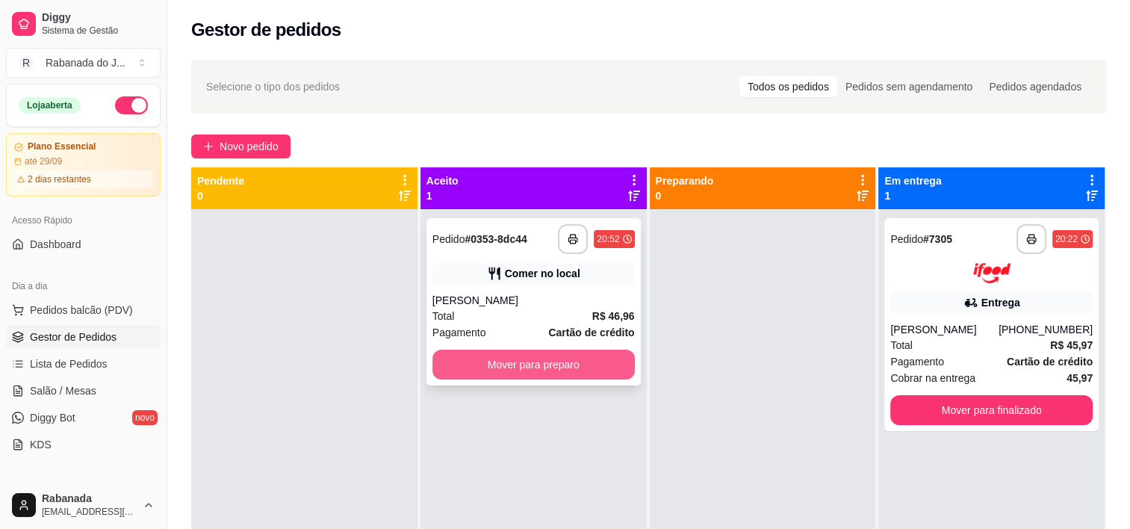
click at [547, 363] on button "Mover para preparo" at bounding box center [533, 365] width 202 height 30
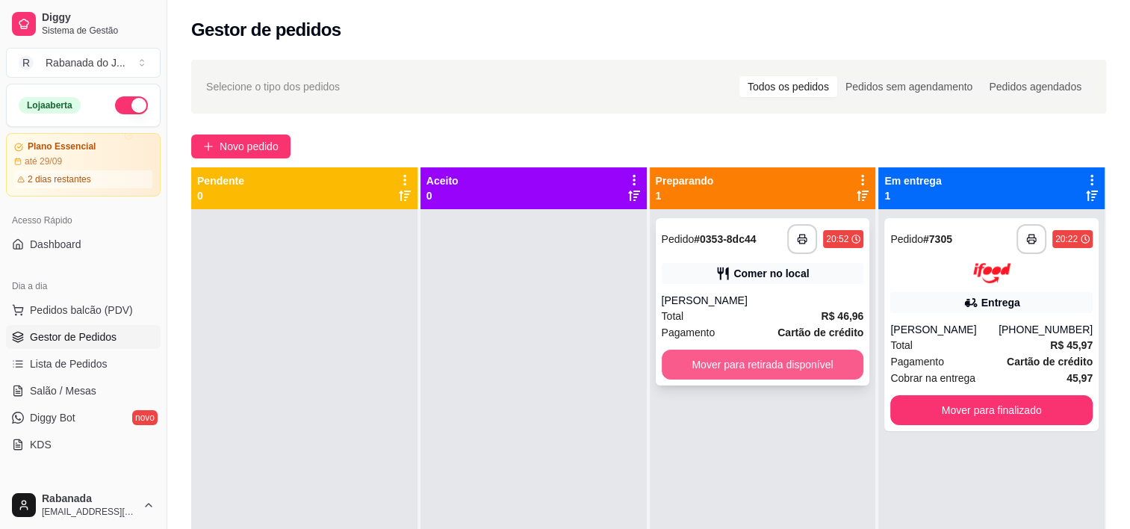
click at [717, 373] on button "Mover para retirada disponível" at bounding box center [763, 365] width 202 height 30
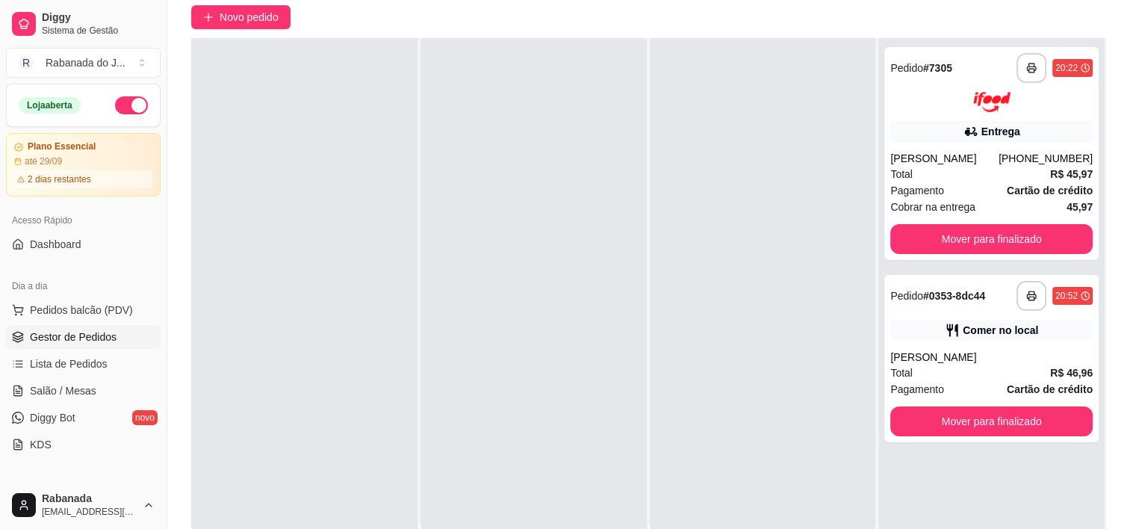
scroll to position [224, 0]
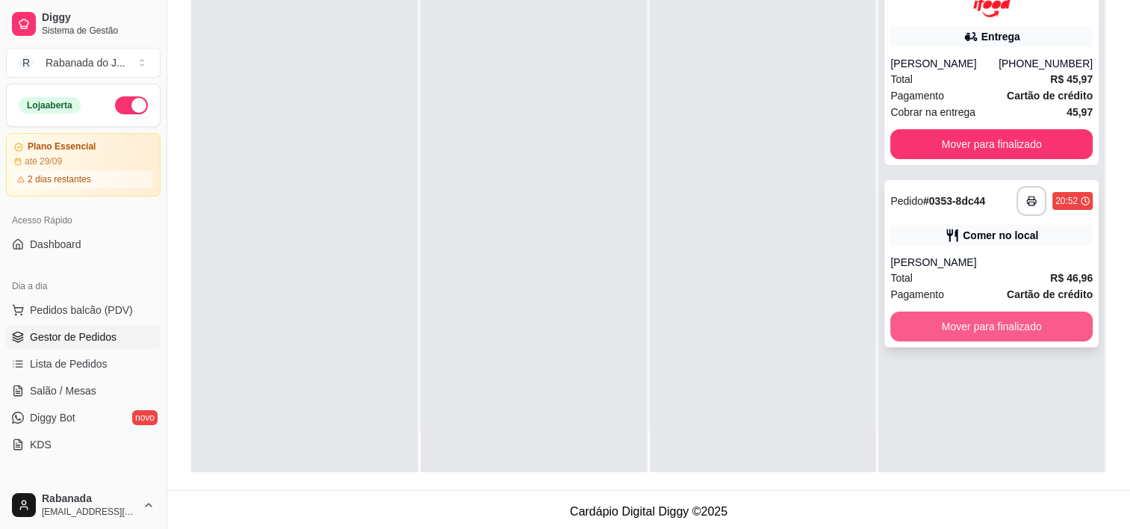
click at [919, 335] on button "Mover para finalizado" at bounding box center [991, 326] width 202 height 30
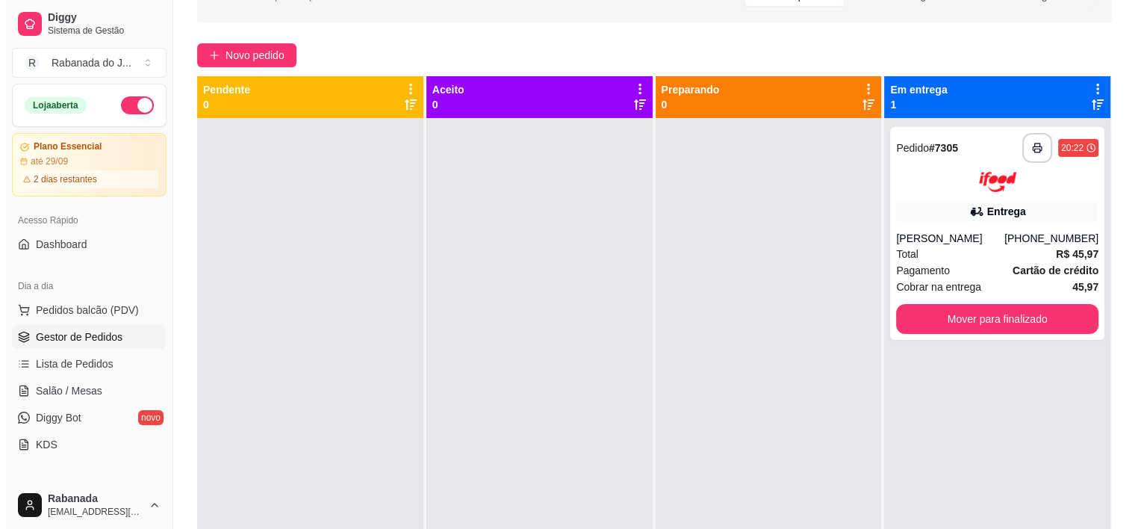
scroll to position [0, 0]
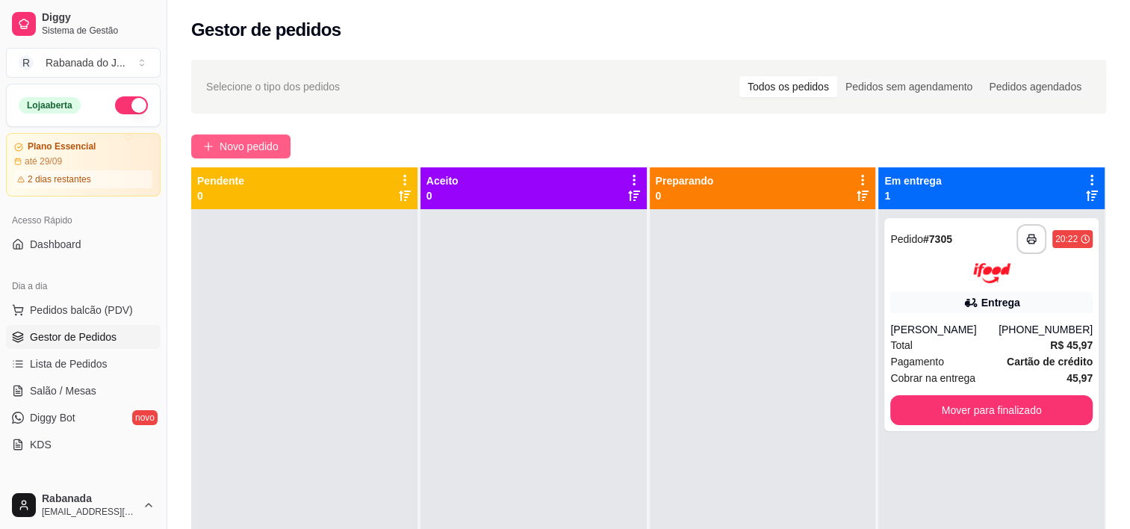
click at [230, 147] on span "Novo pedido" at bounding box center [249, 146] width 59 height 16
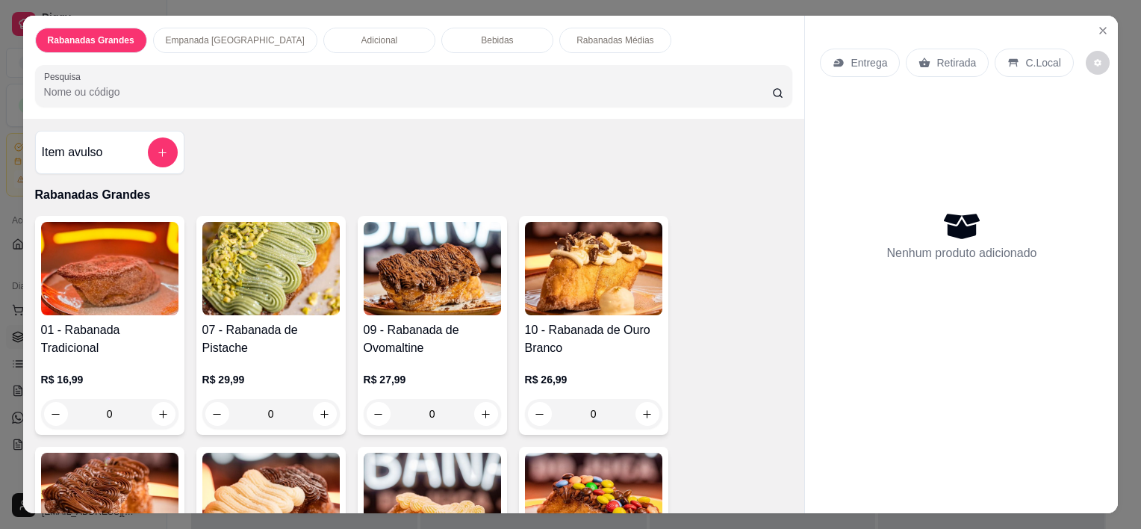
click at [1043, 71] on div "C.Local" at bounding box center [1034, 63] width 78 height 28
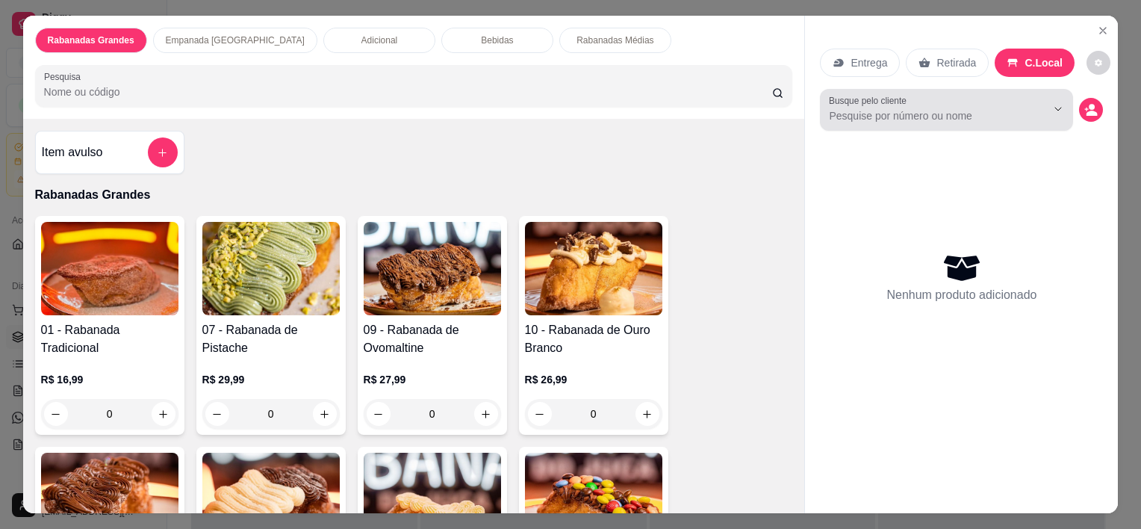
click at [970, 108] on input "Busque pelo cliente" at bounding box center [925, 115] width 193 height 15
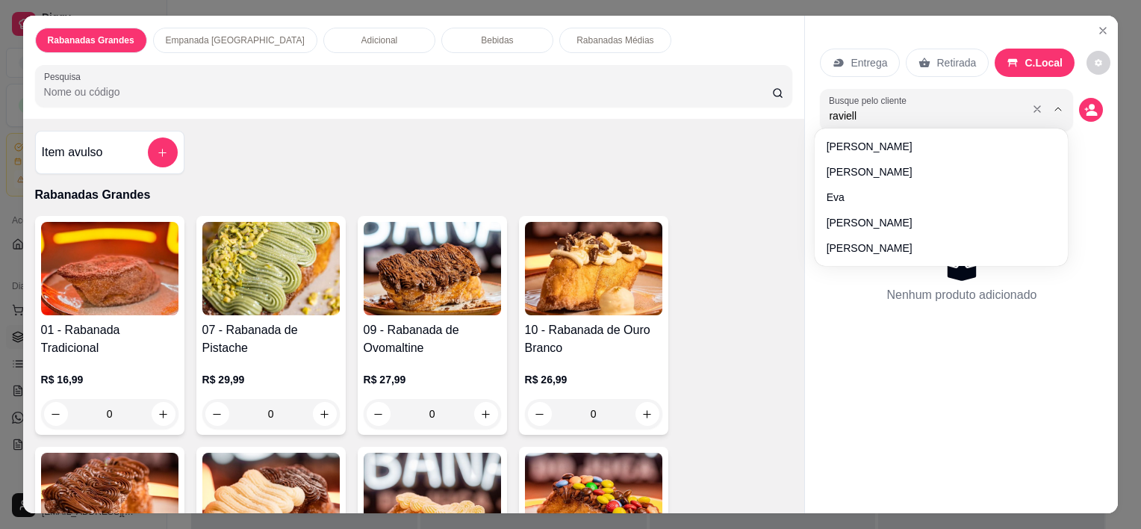
type input "ravielle"
click at [577, 35] on p "Rabanadas Médias" at bounding box center [615, 40] width 77 height 12
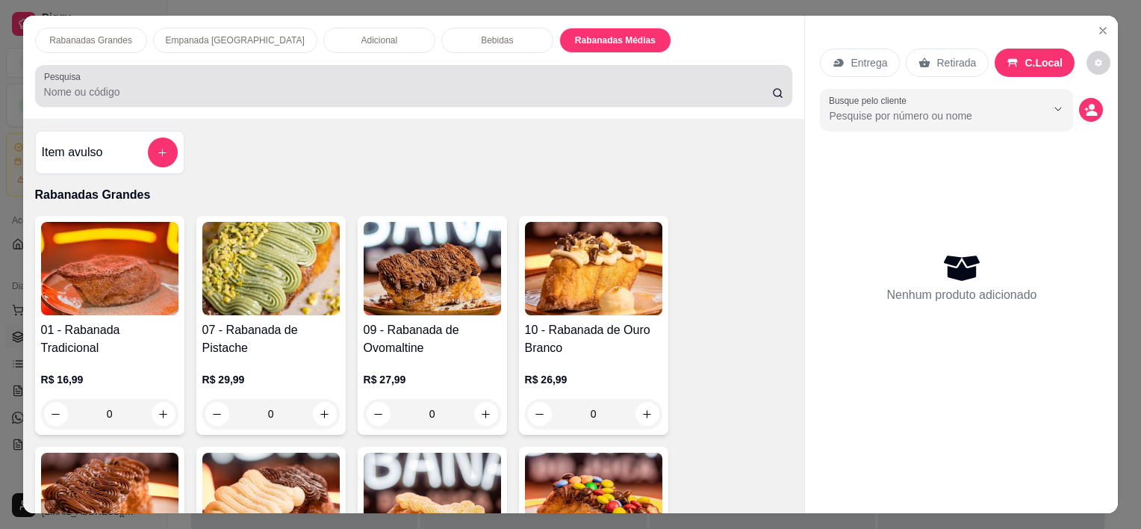
scroll to position [37, 0]
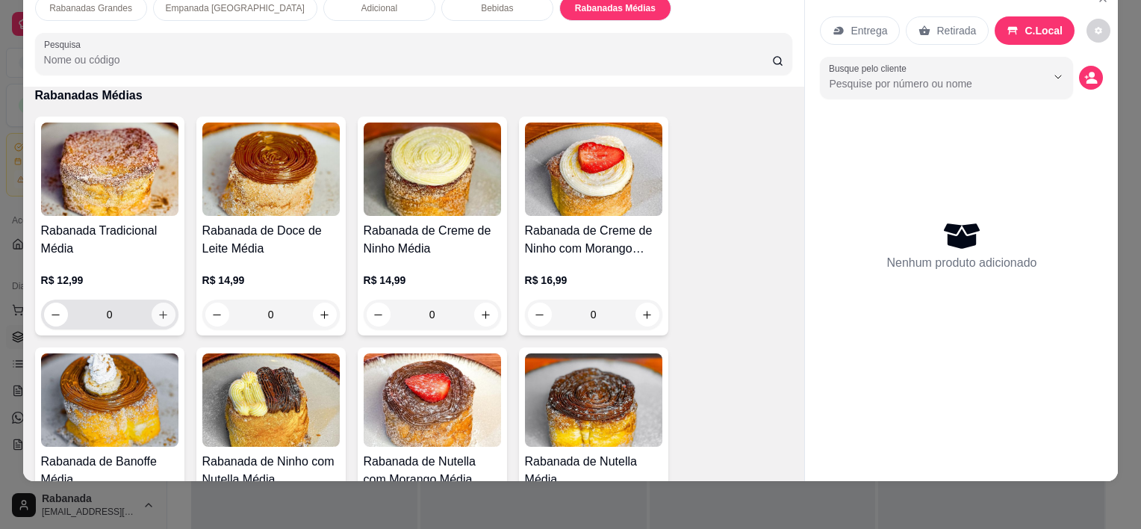
click at [159, 309] on icon "increase-product-quantity" at bounding box center [163, 314] width 11 height 11
type input "1"
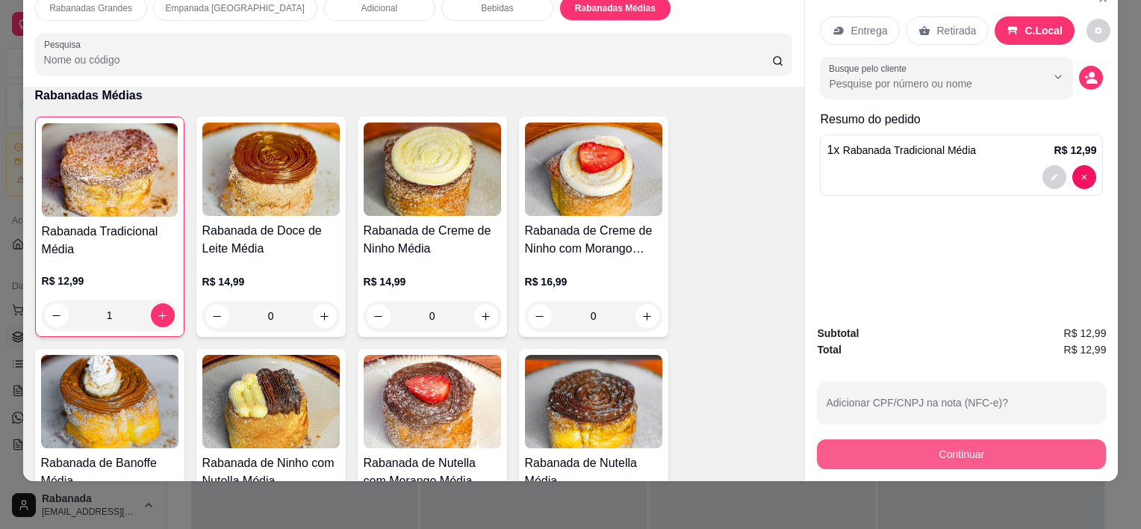
click at [961, 447] on button "Continuar" at bounding box center [961, 454] width 289 height 30
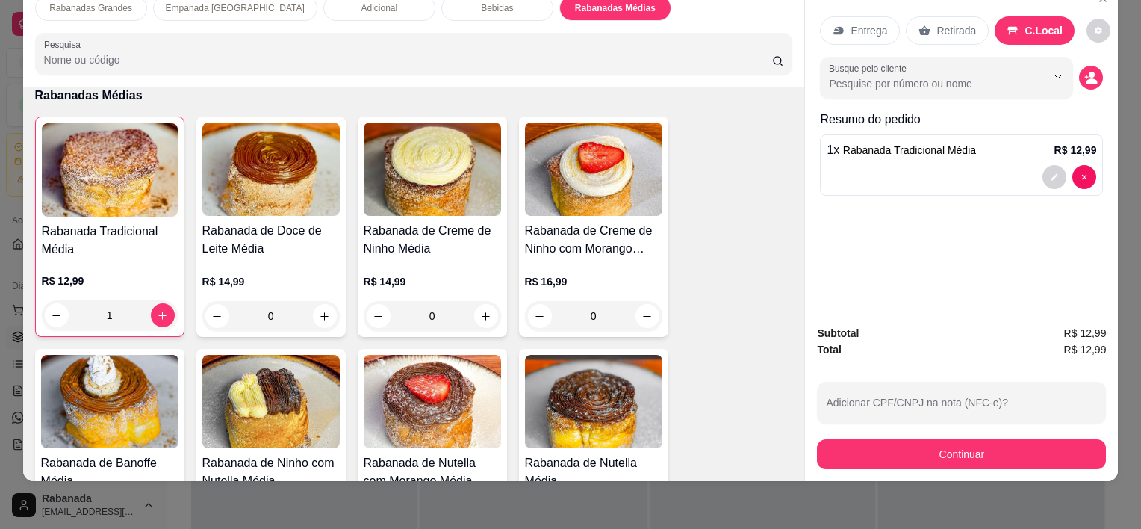
scroll to position [0, 0]
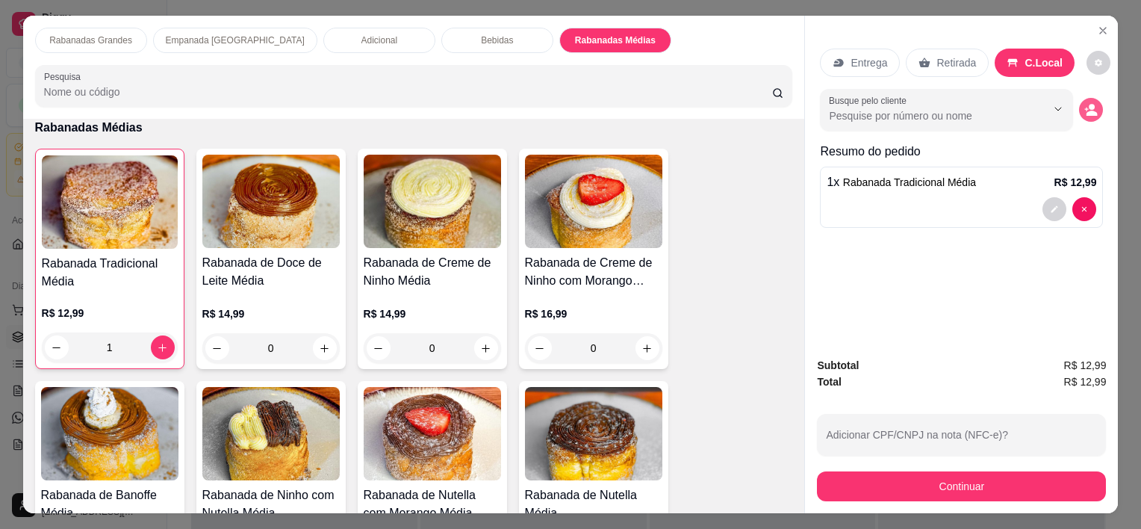
click at [1091, 103] on icon "decrease-product-quantity" at bounding box center [1091, 109] width 13 height 13
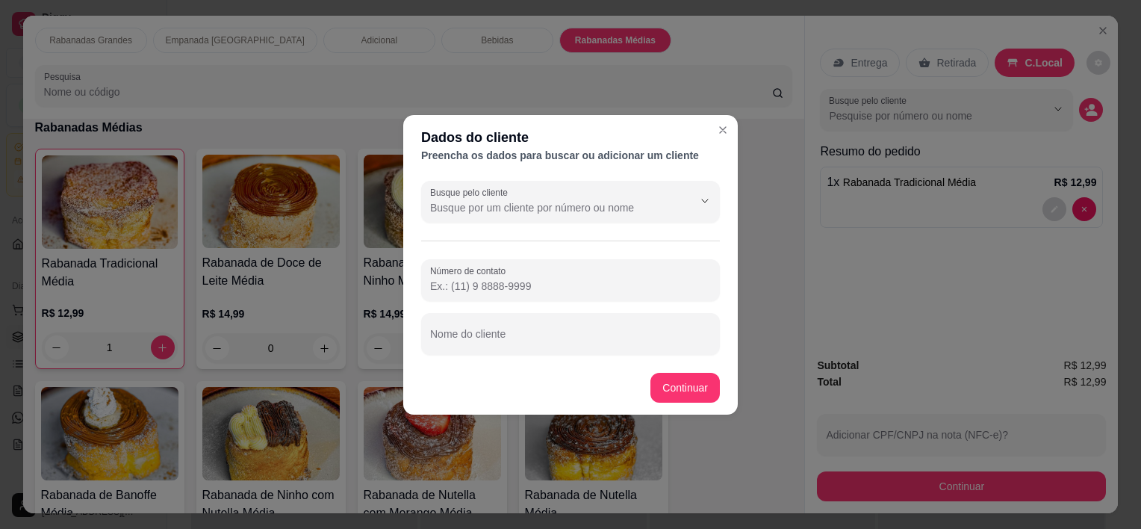
click at [502, 341] on input "Nome do cliente" at bounding box center [570, 339] width 281 height 15
type input "[PERSON_NAME]"
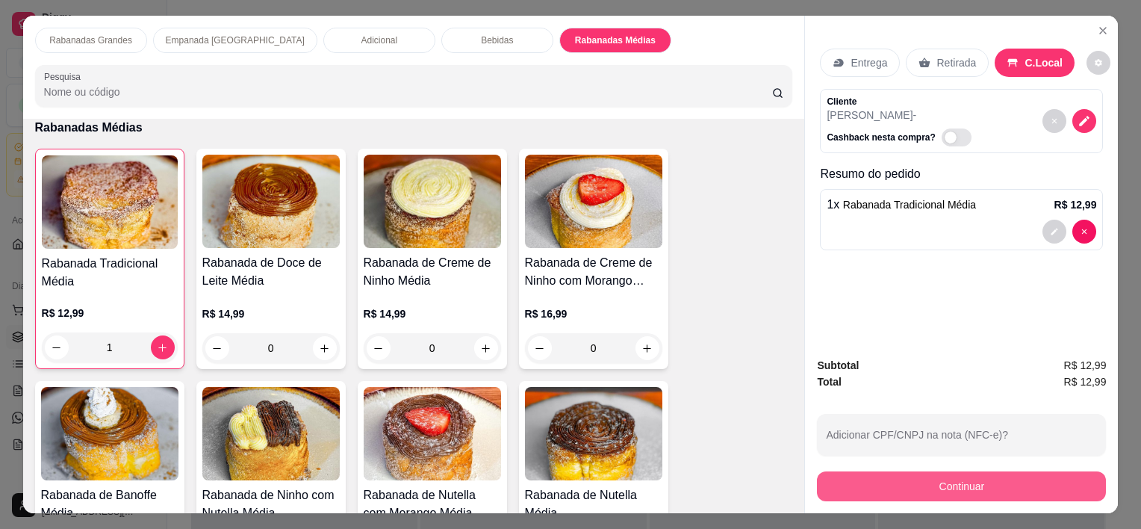
click at [959, 490] on button "Continuar" at bounding box center [961, 486] width 289 height 30
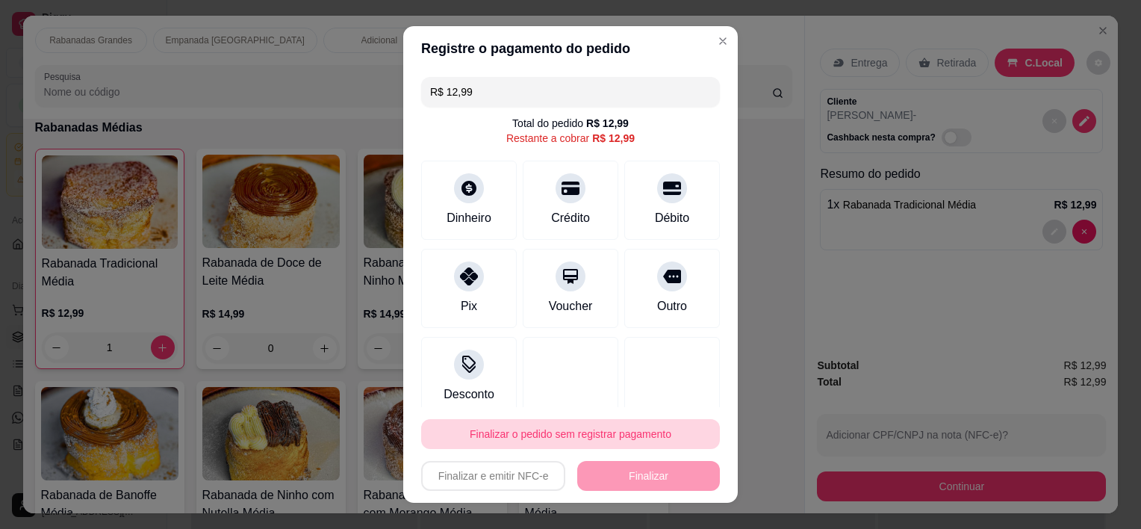
click at [553, 432] on button "Finalizar o pedido sem registrar pagamento" at bounding box center [570, 434] width 299 height 30
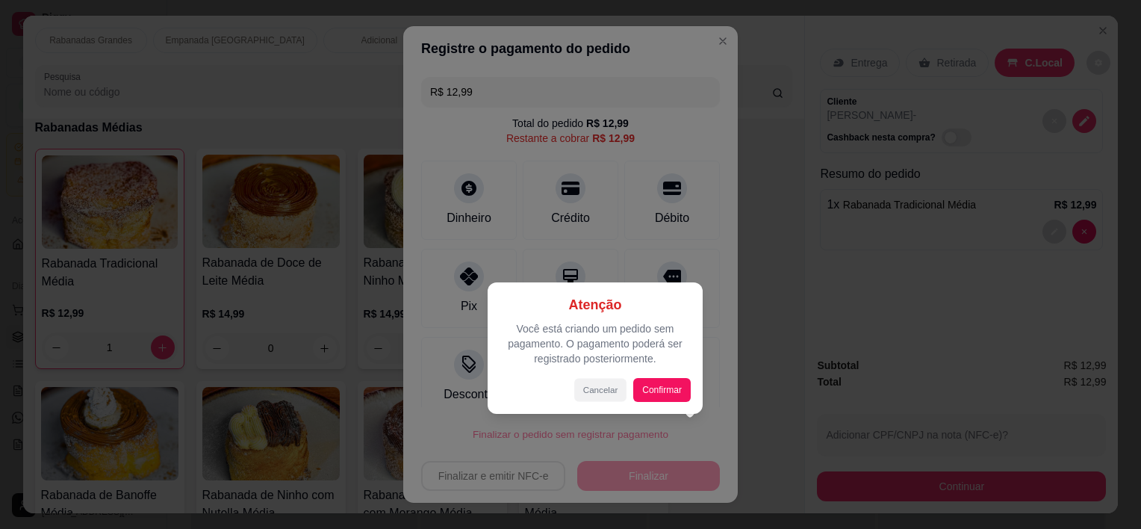
click at [596, 389] on button "Cancelar" at bounding box center [600, 389] width 52 height 23
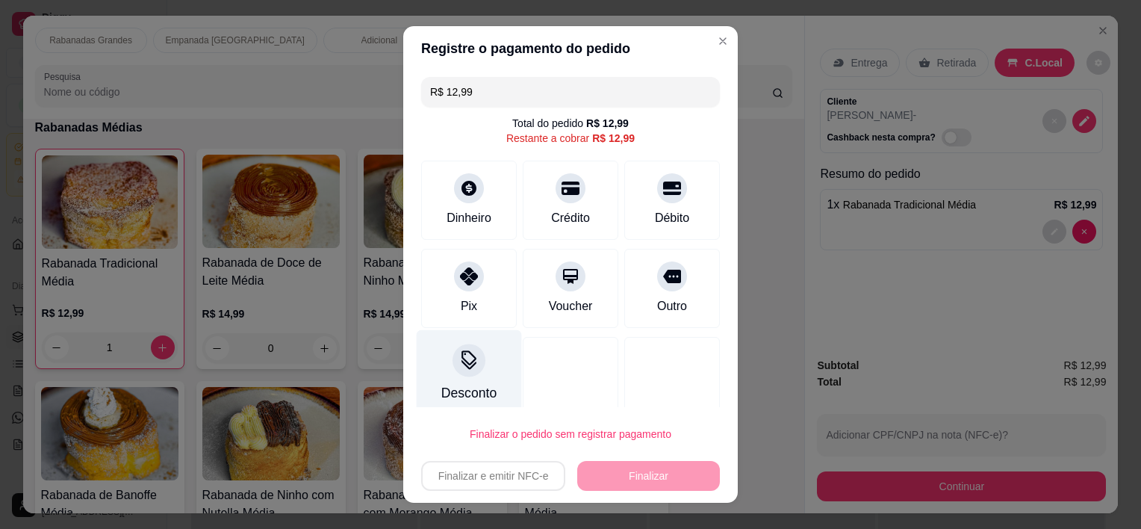
click at [485, 370] on div "Desconto" at bounding box center [469, 373] width 105 height 87
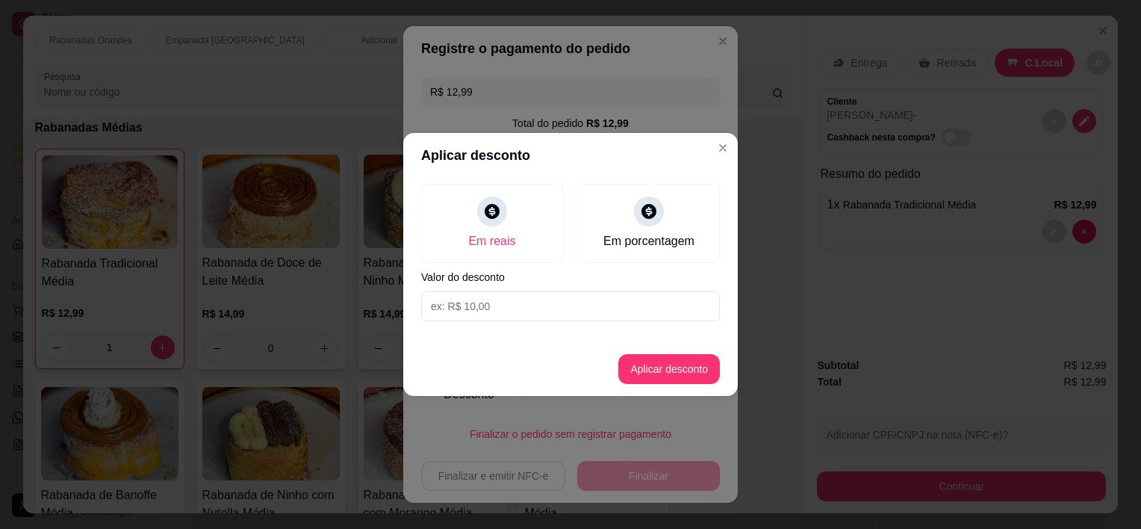
click at [483, 314] on input at bounding box center [570, 306] width 299 height 30
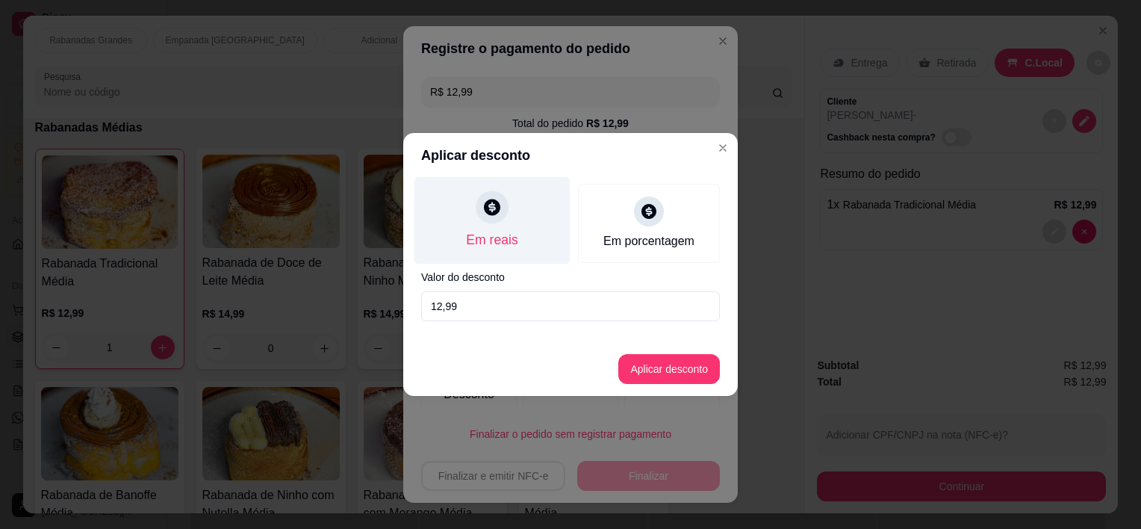
type input "12,99"
click at [503, 207] on div at bounding box center [492, 206] width 33 height 33
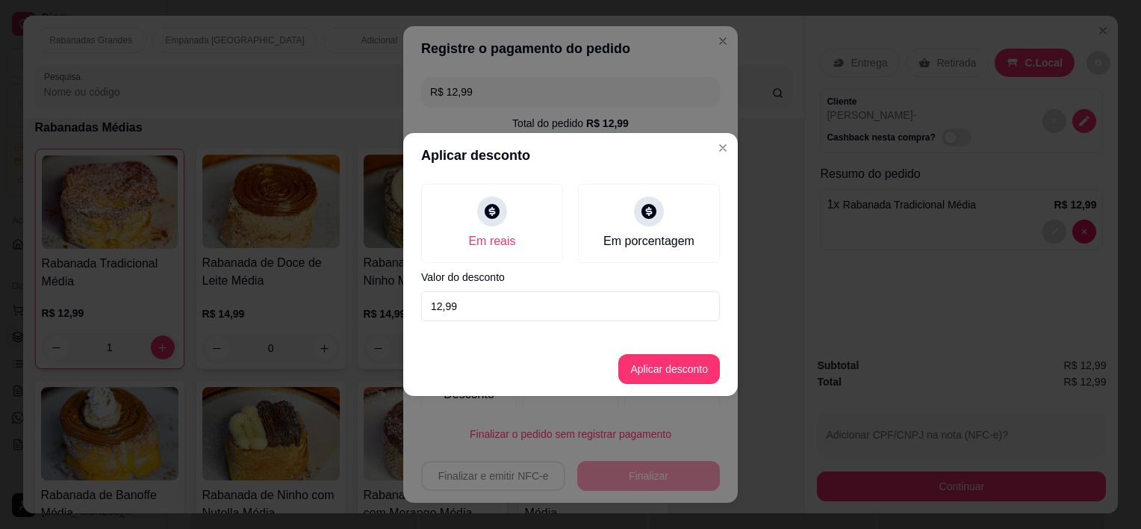
click at [646, 371] on button "Aplicar desconto" at bounding box center [669, 369] width 102 height 30
type input "R$ 0,00"
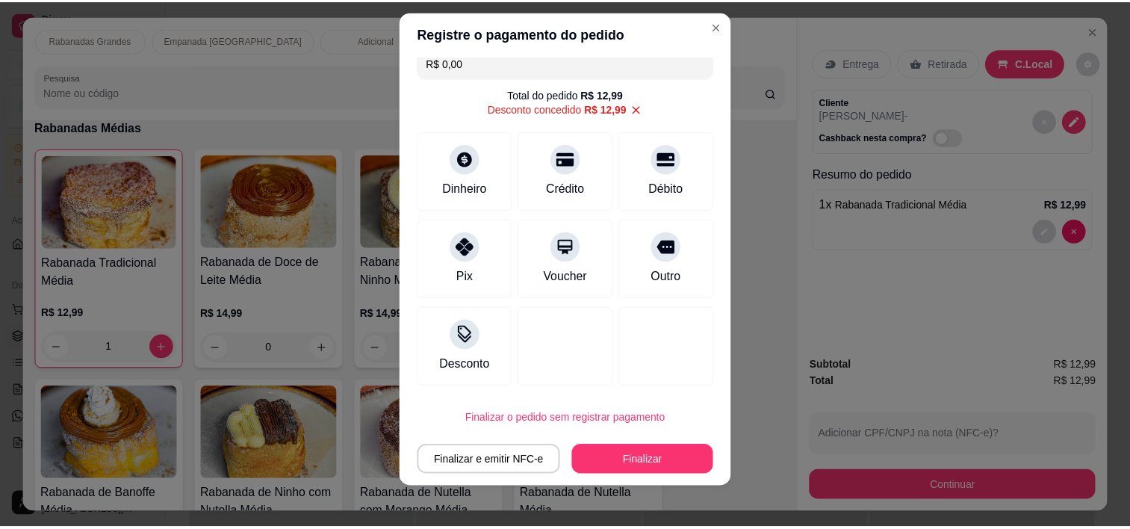
scroll to position [21, 0]
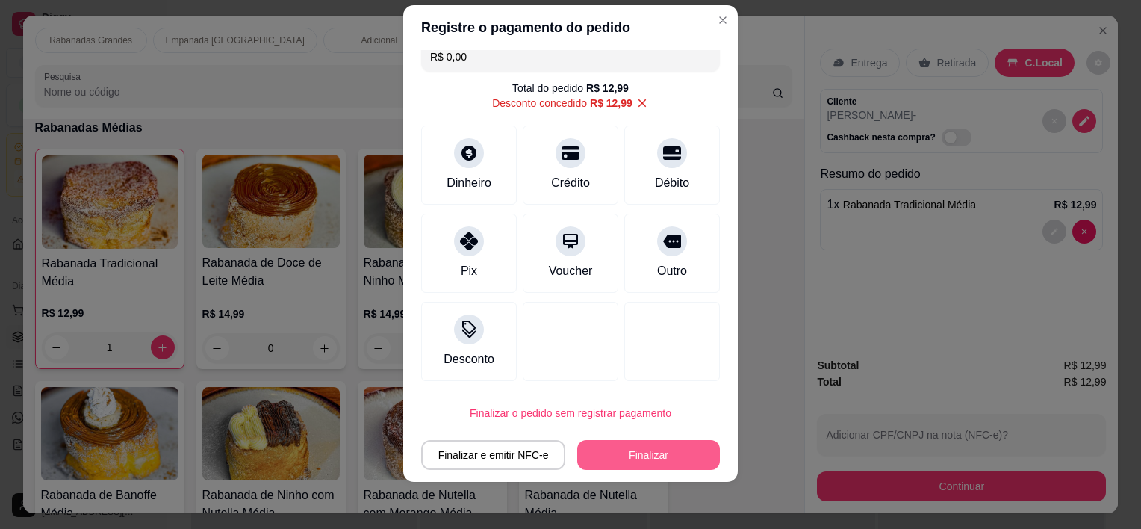
click at [619, 451] on button "Finalizar" at bounding box center [648, 455] width 143 height 30
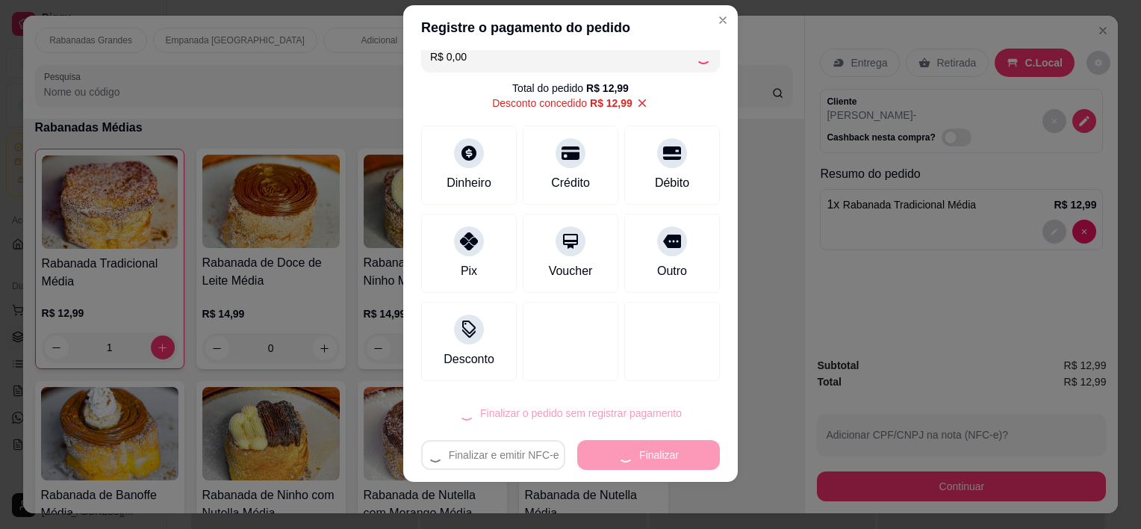
type input "0"
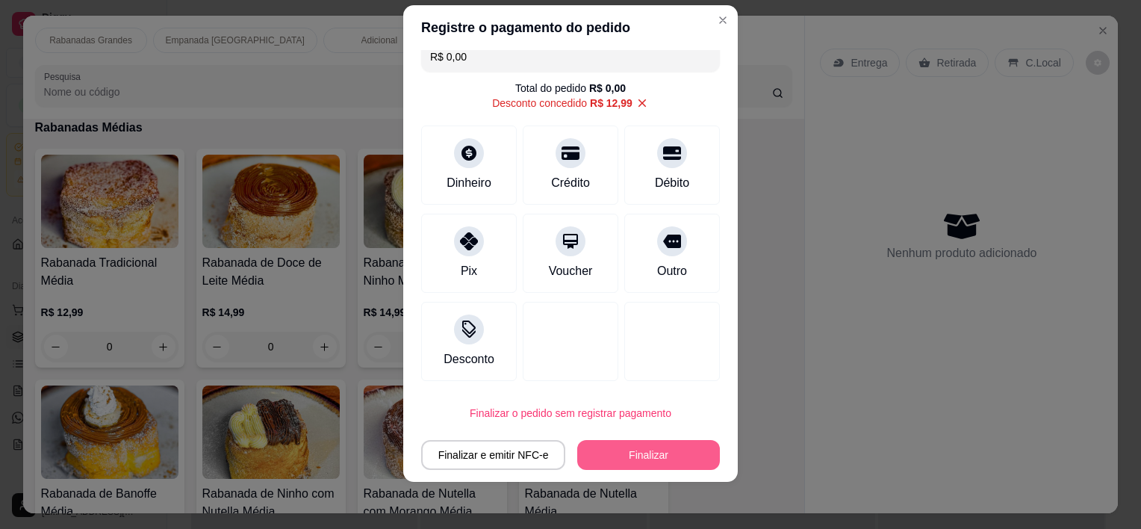
type input "-R$ 12,99"
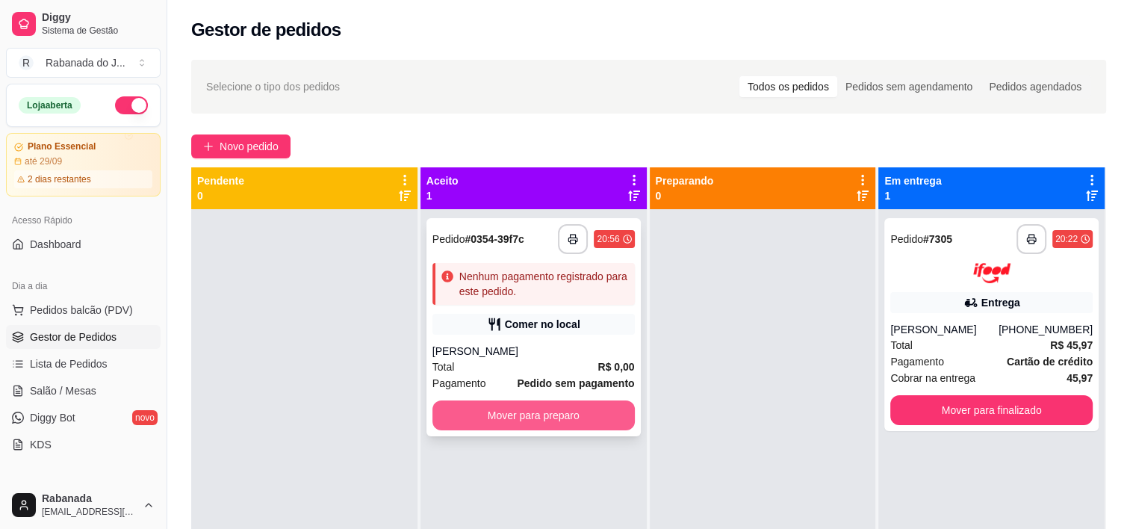
click at [562, 415] on button "Mover para preparo" at bounding box center [533, 415] width 202 height 30
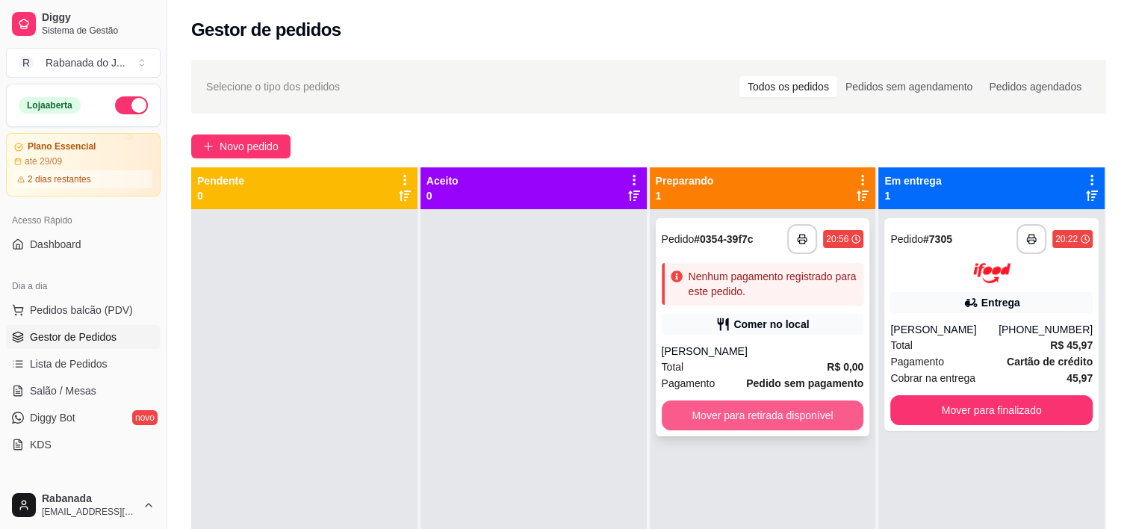
click at [698, 409] on button "Mover para retirada disponível" at bounding box center [763, 415] width 202 height 30
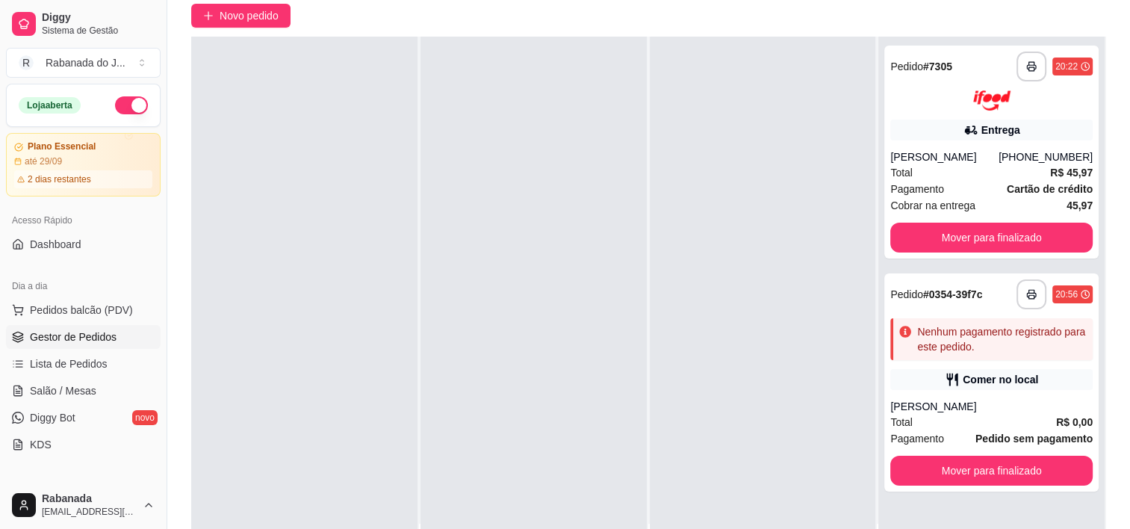
scroll to position [224, 0]
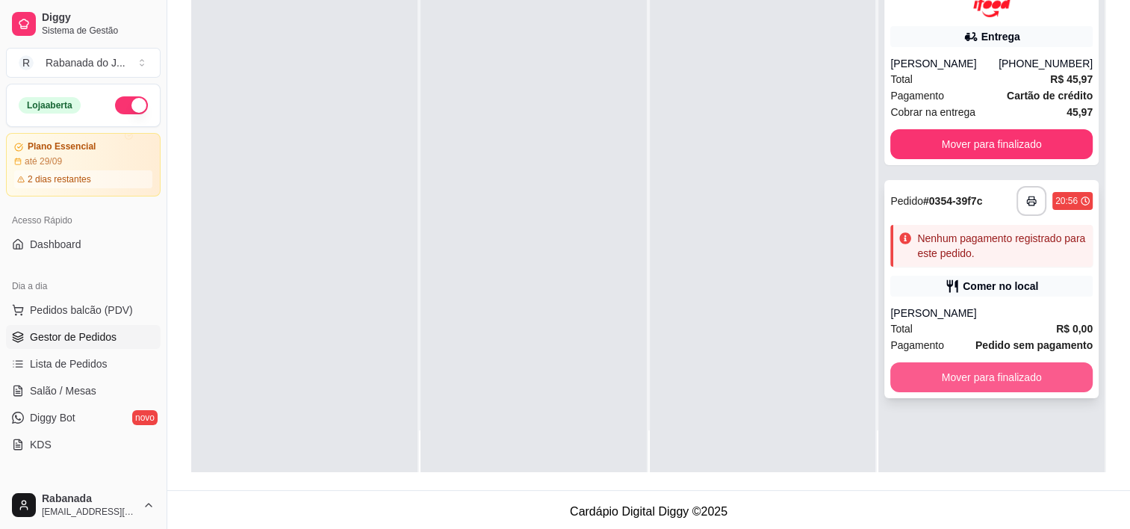
click at [923, 382] on button "Mover para finalizado" at bounding box center [991, 377] width 202 height 30
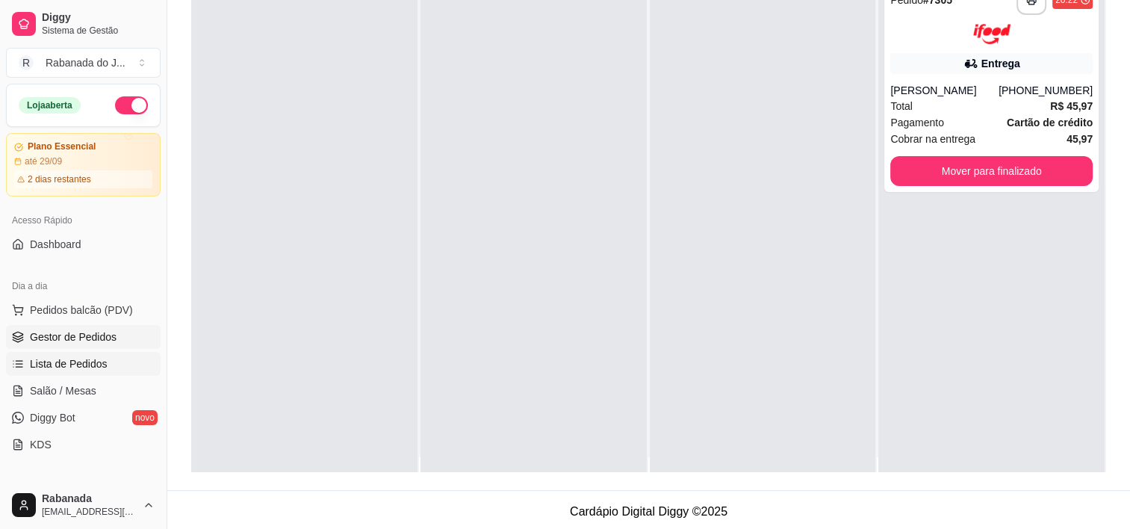
scroll to position [0, 0]
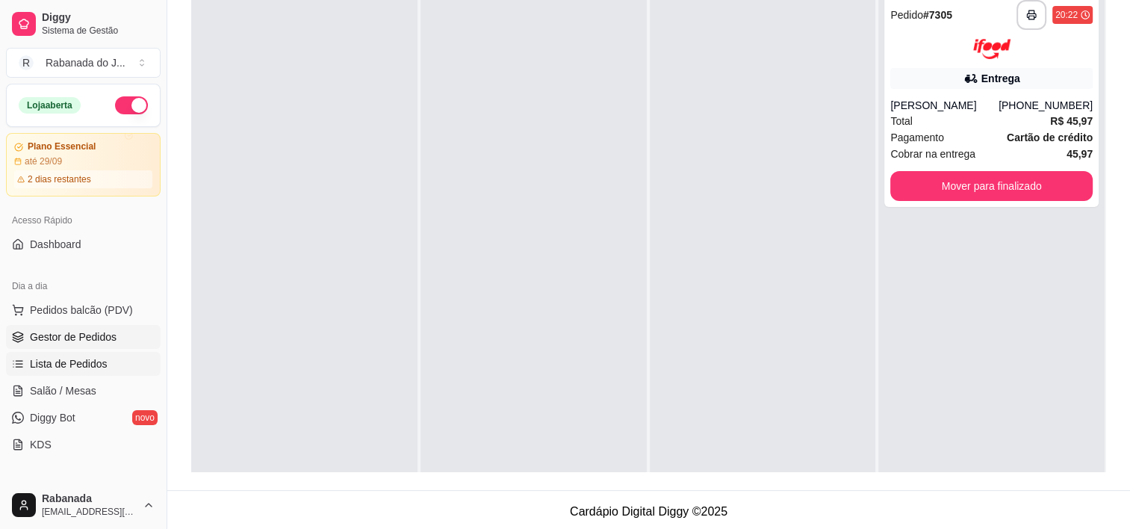
click at [82, 362] on span "Lista de Pedidos" at bounding box center [69, 363] width 78 height 15
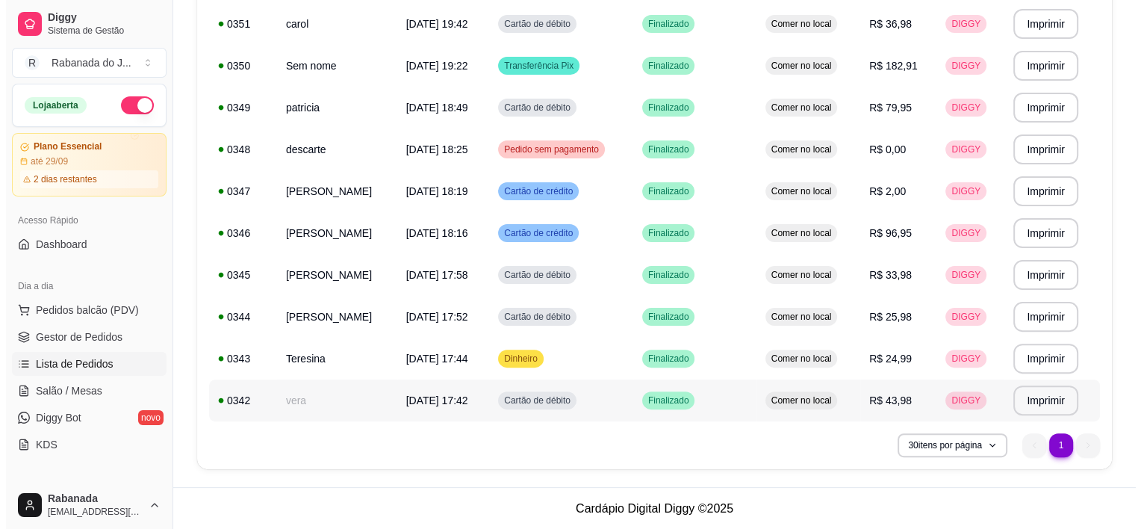
scroll to position [156, 0]
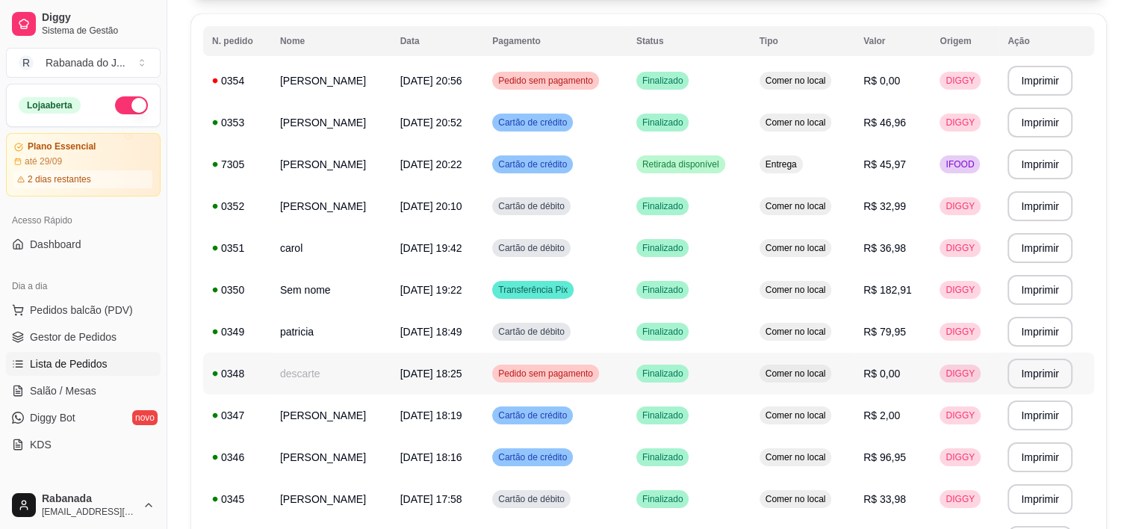
click at [365, 370] on td "descarte" at bounding box center [331, 374] width 120 height 42
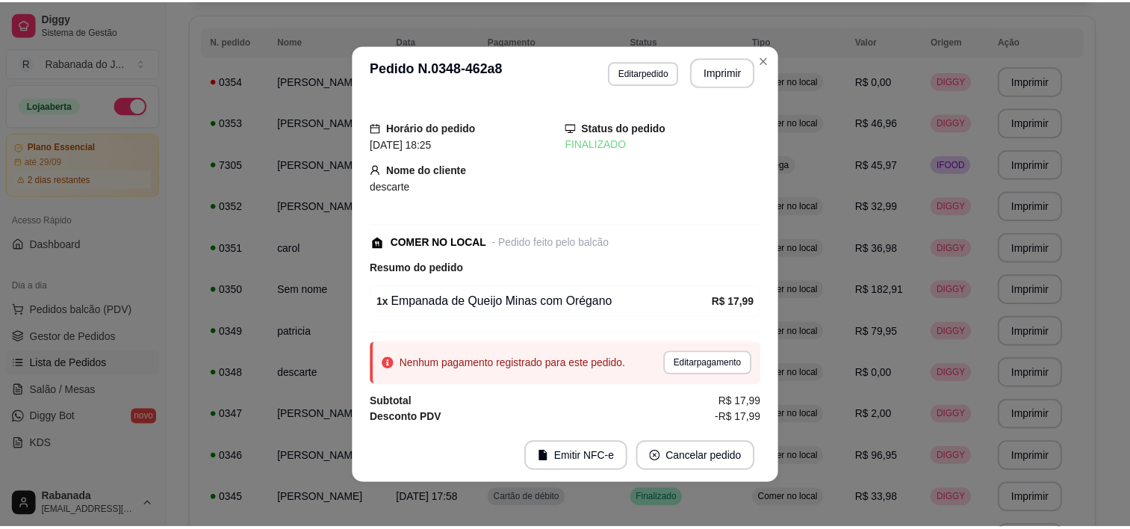
scroll to position [18, 0]
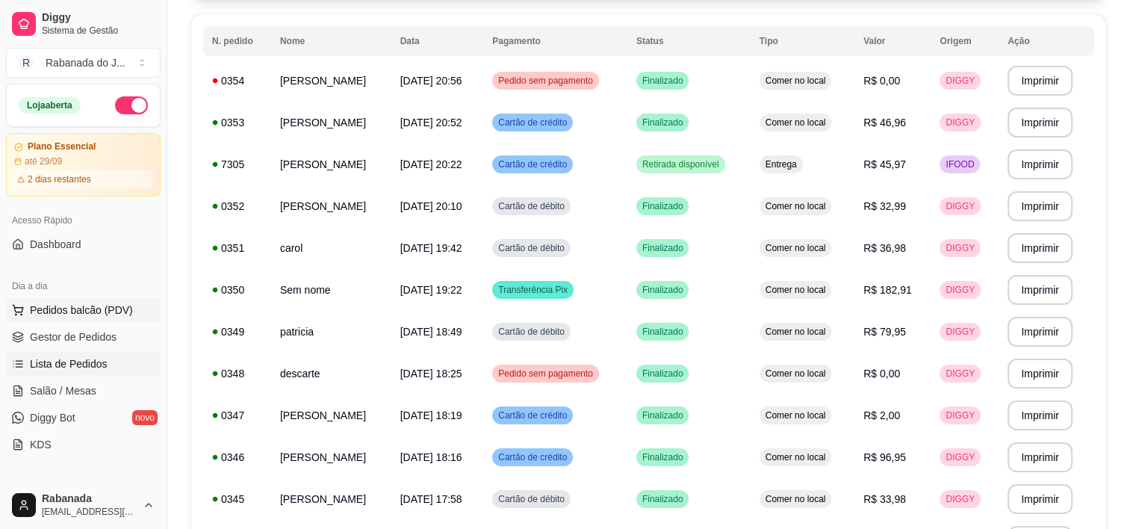
click at [87, 314] on span "Pedidos balcão (PDV)" at bounding box center [81, 310] width 103 height 15
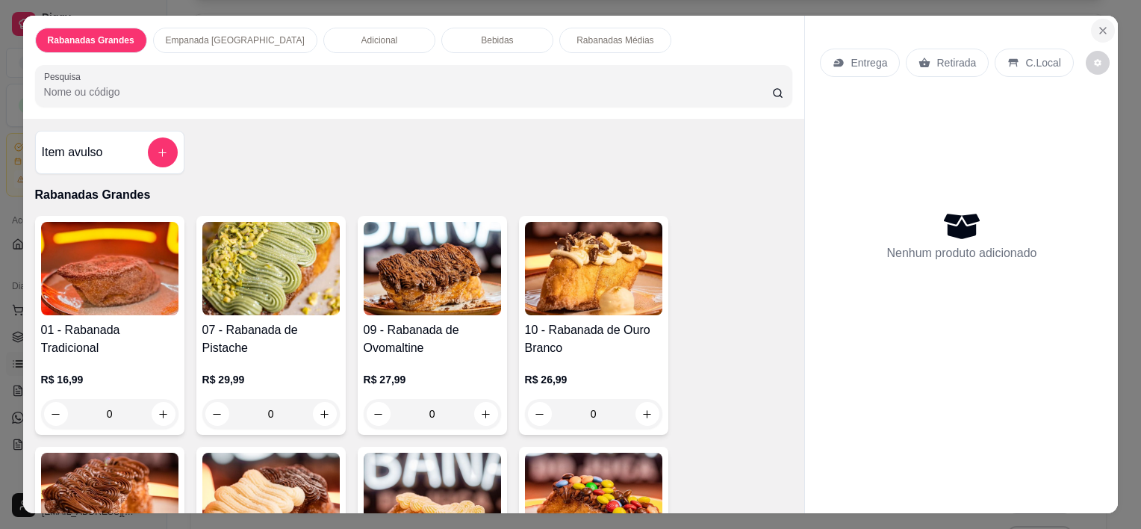
click at [1102, 25] on icon "Close" at bounding box center [1103, 31] width 12 height 12
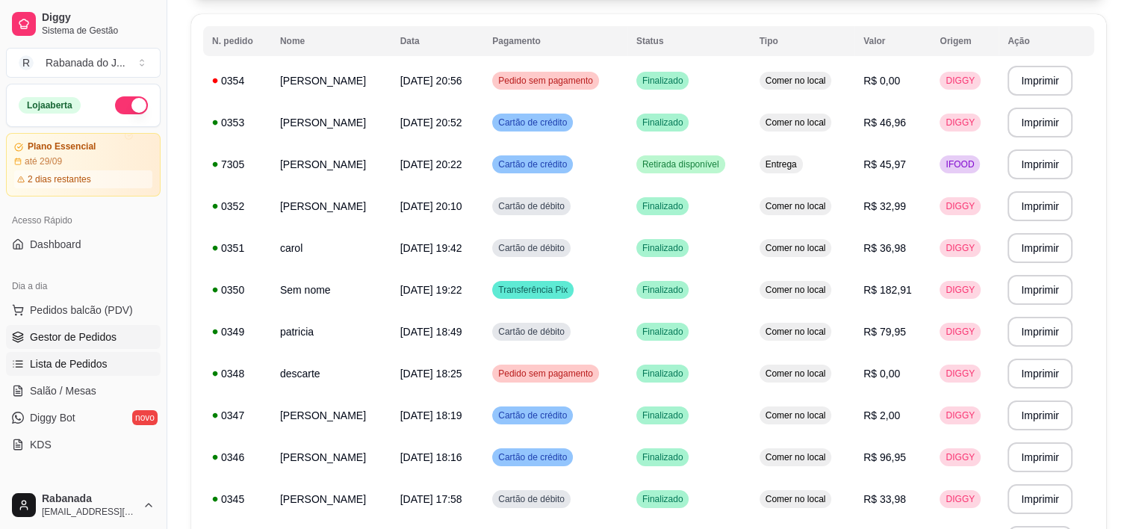
click at [85, 340] on span "Gestor de Pedidos" at bounding box center [73, 336] width 87 height 15
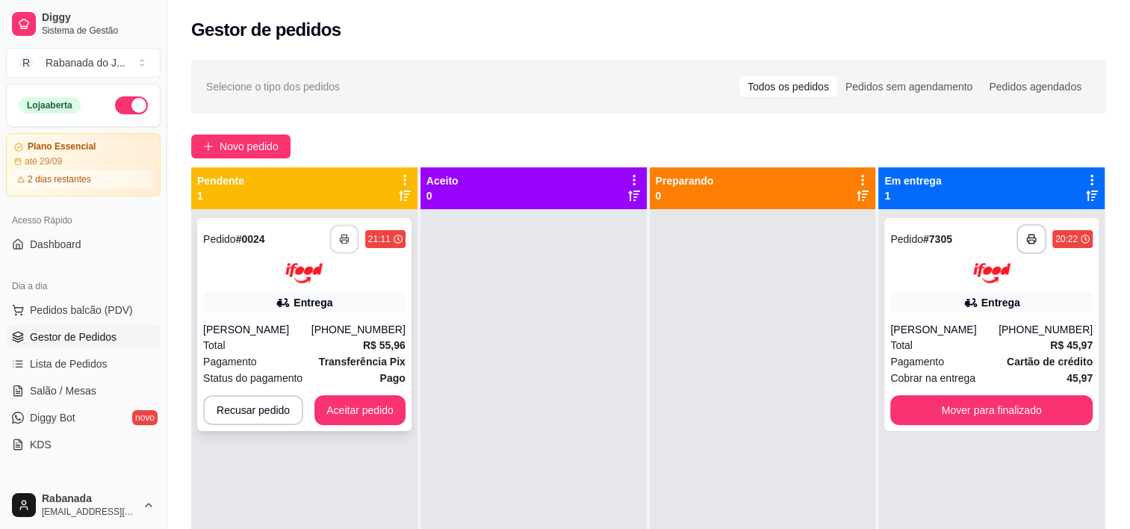
click at [347, 241] on icon "button" at bounding box center [344, 239] width 10 height 10
click at [269, 272] on div at bounding box center [304, 273] width 202 height 20
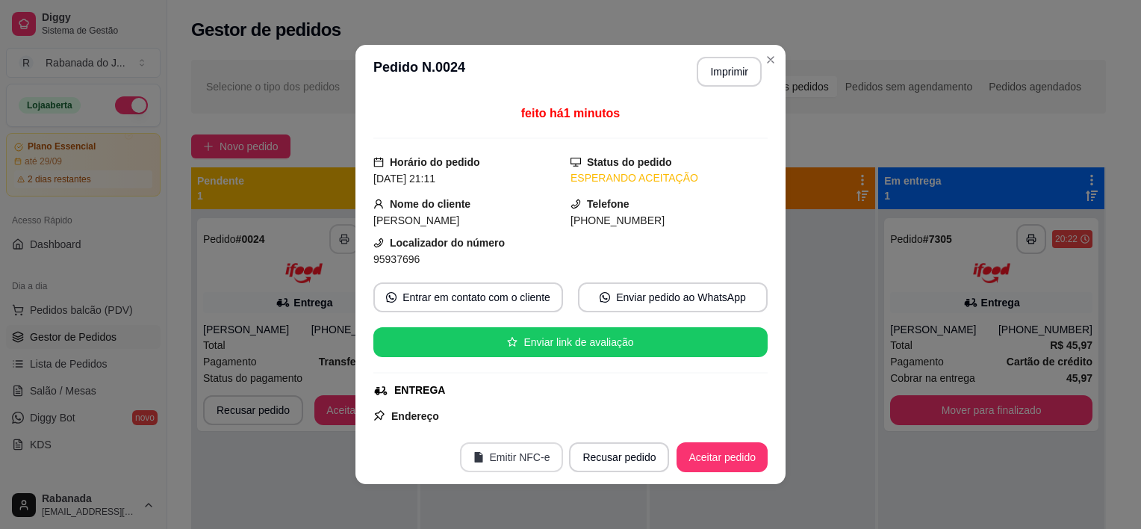
click at [500, 457] on button "Emitir NFC-e" at bounding box center [512, 457] width 104 height 30
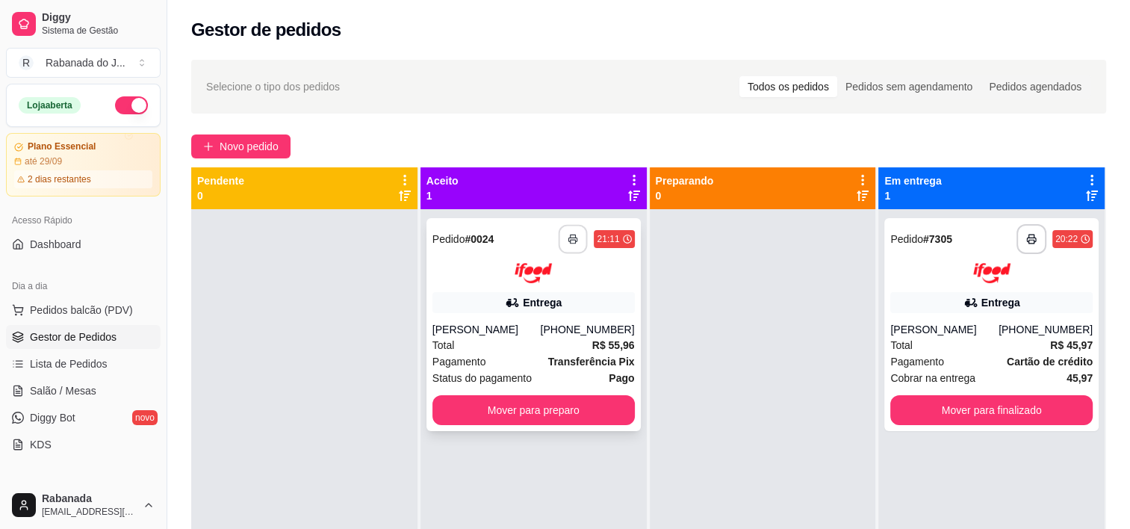
click at [571, 243] on icon "button" at bounding box center [573, 239] width 10 height 10
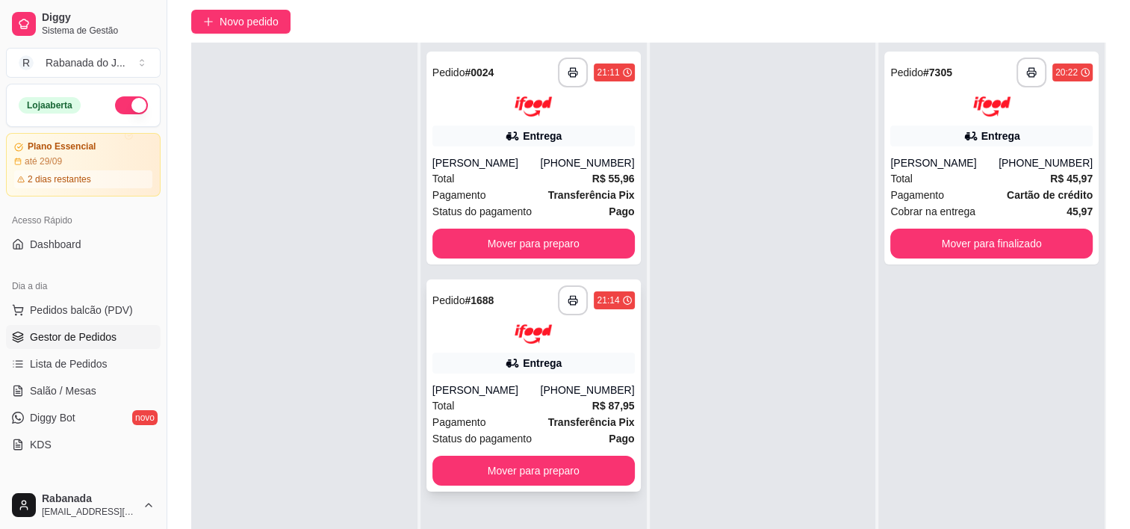
scroll to position [149, 0]
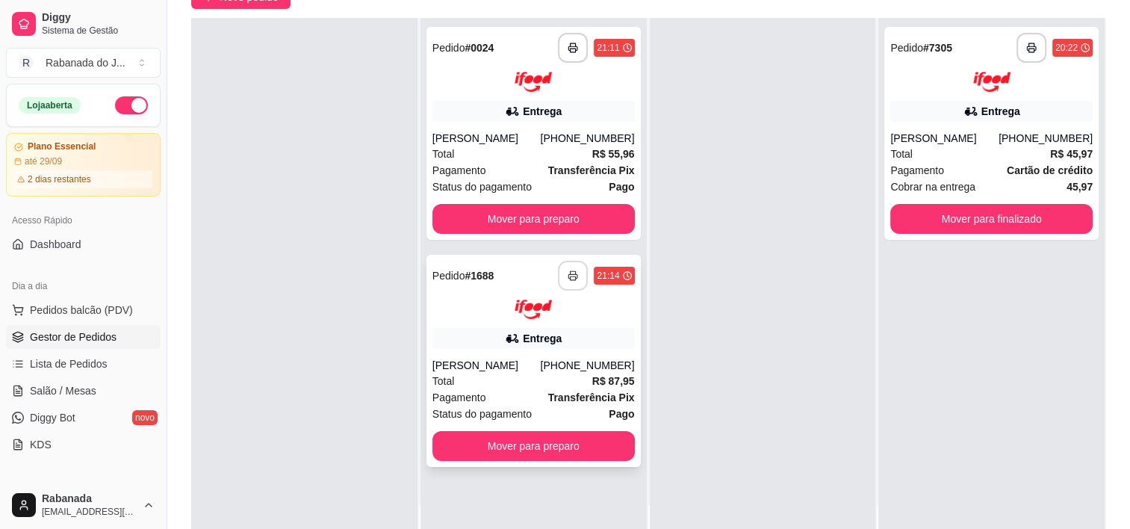
click at [569, 275] on icon "button" at bounding box center [573, 275] width 10 height 10
click at [463, 352] on div "**********" at bounding box center [533, 361] width 214 height 213
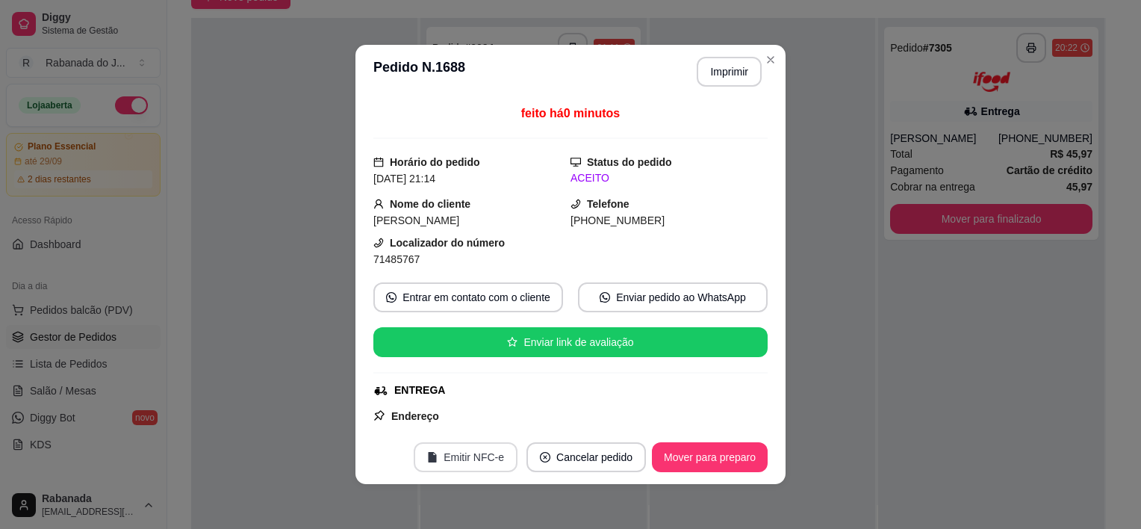
click at [471, 467] on button "Emitir NFC-e" at bounding box center [466, 457] width 104 height 30
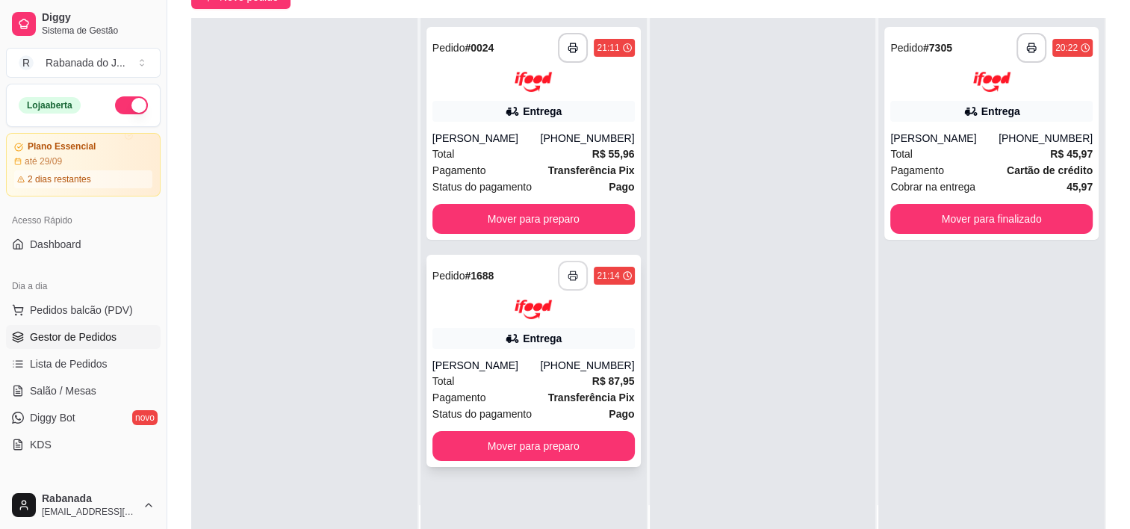
click at [568, 279] on icon "button" at bounding box center [573, 275] width 10 height 10
click at [519, 317] on img at bounding box center [533, 310] width 37 height 20
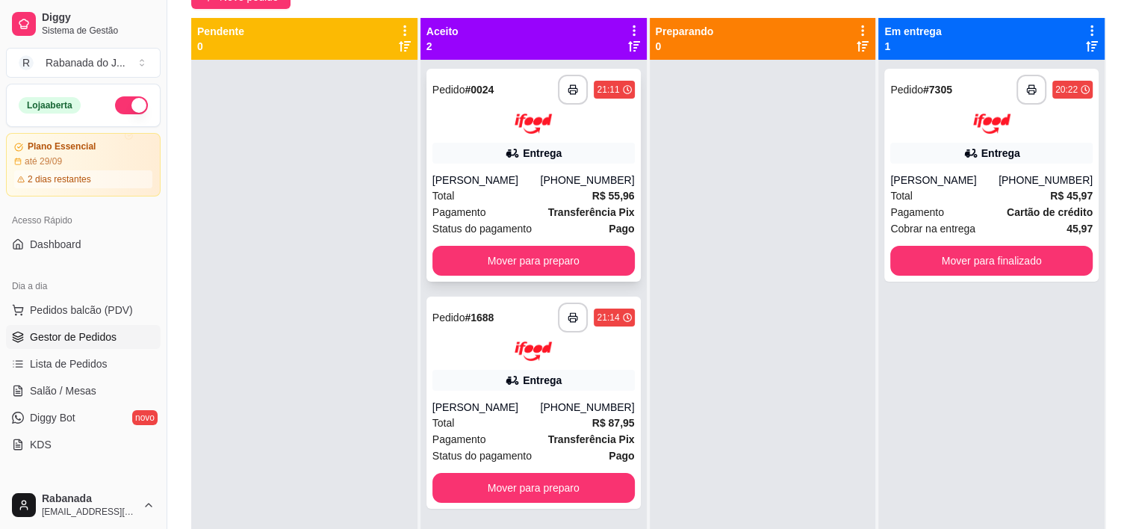
click at [513, 202] on div "Total R$ 55,96" at bounding box center [533, 195] width 202 height 16
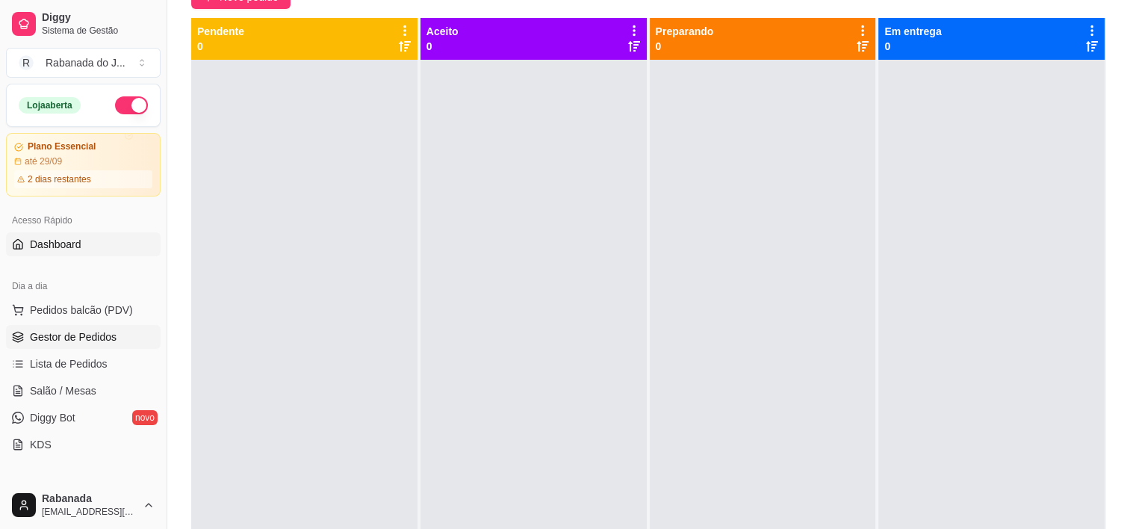
scroll to position [373, 0]
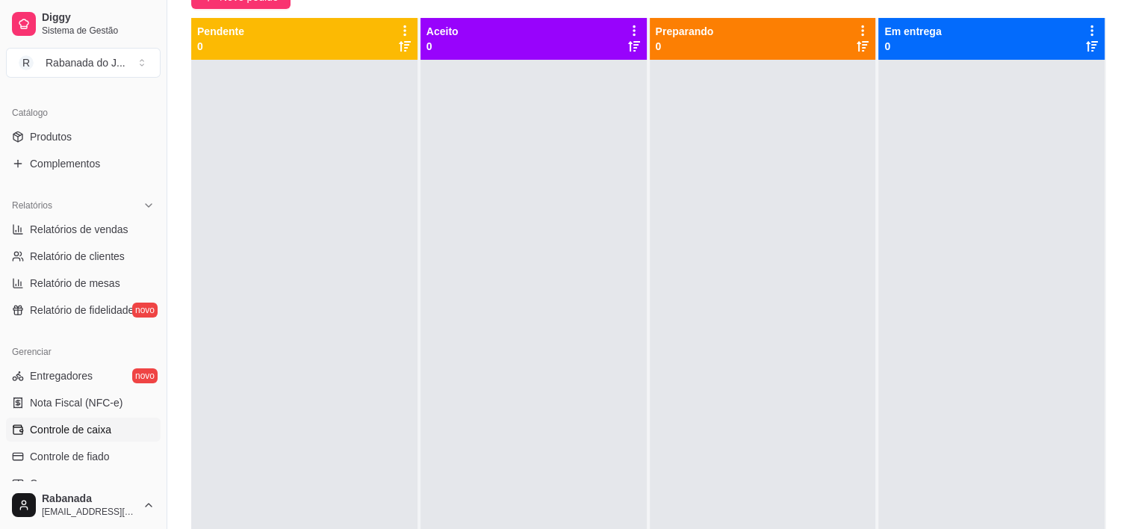
click at [117, 436] on link "Controle de caixa" at bounding box center [83, 430] width 155 height 24
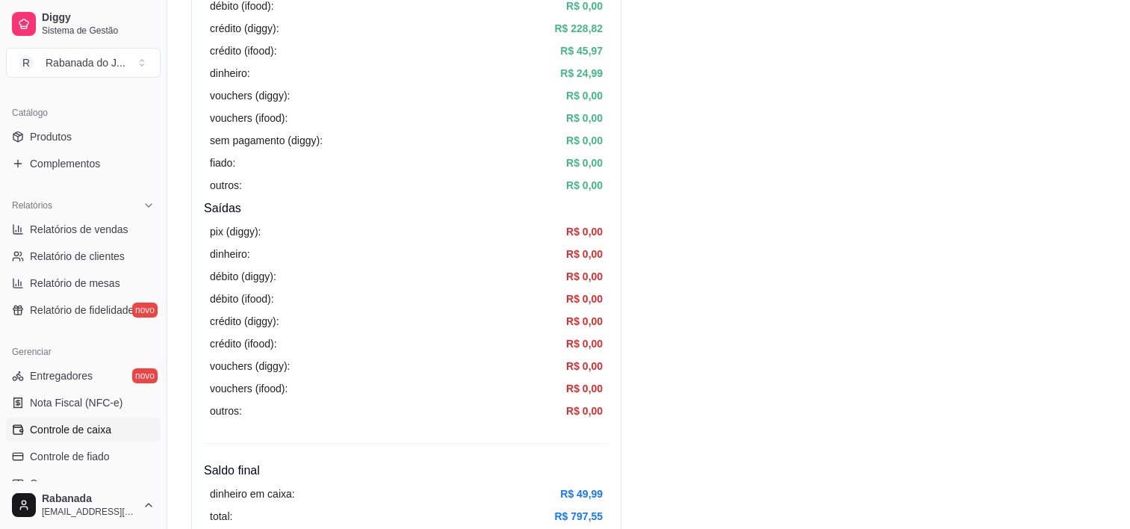
scroll to position [224, 0]
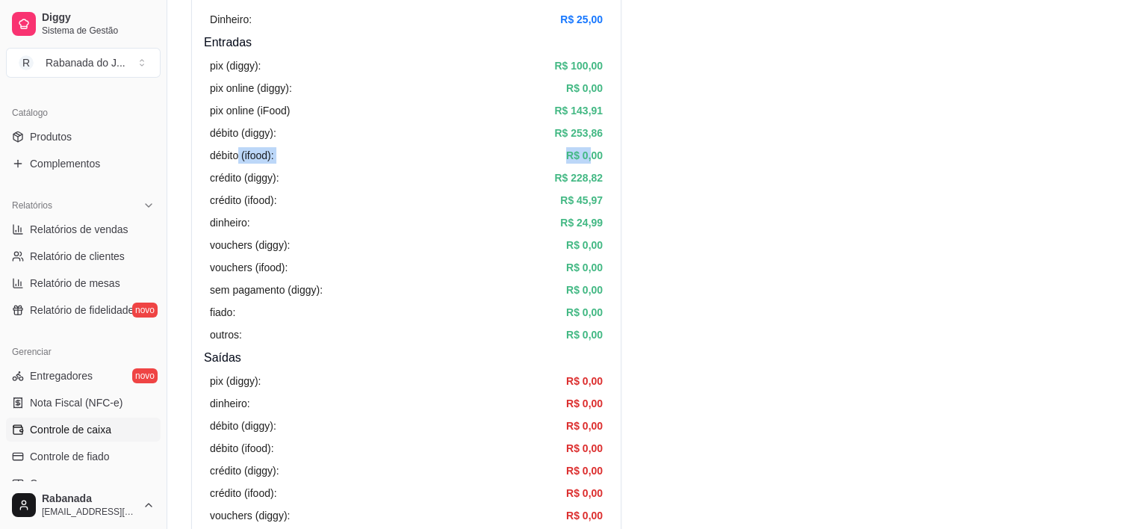
drag, startPoint x: 241, startPoint y: 156, endPoint x: 593, endPoint y: 153, distance: 352.6
click at [593, 153] on div "débito (ifood): R$ 0,00" at bounding box center [406, 155] width 393 height 16
drag, startPoint x: 593, startPoint y: 153, endPoint x: 285, endPoint y: 202, distance: 312.3
click at [288, 204] on div "crédito (ifood): R$ 45,97" at bounding box center [406, 200] width 393 height 16
click at [254, 203] on article "crédito (ifood):" at bounding box center [243, 200] width 66 height 16
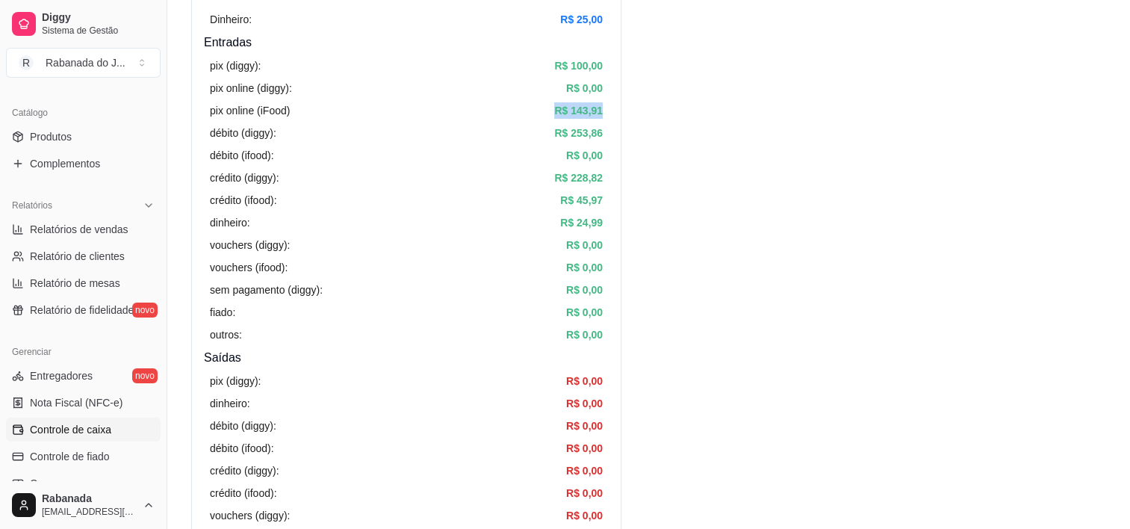
drag, startPoint x: 551, startPoint y: 115, endPoint x: 609, endPoint y: 114, distance: 58.3
click at [609, 114] on div "Resumo Adicionar entrada/saída Data de abertura: [DATE] 16:23 Saldo inícial Din…" at bounding box center [406, 298] width 430 height 790
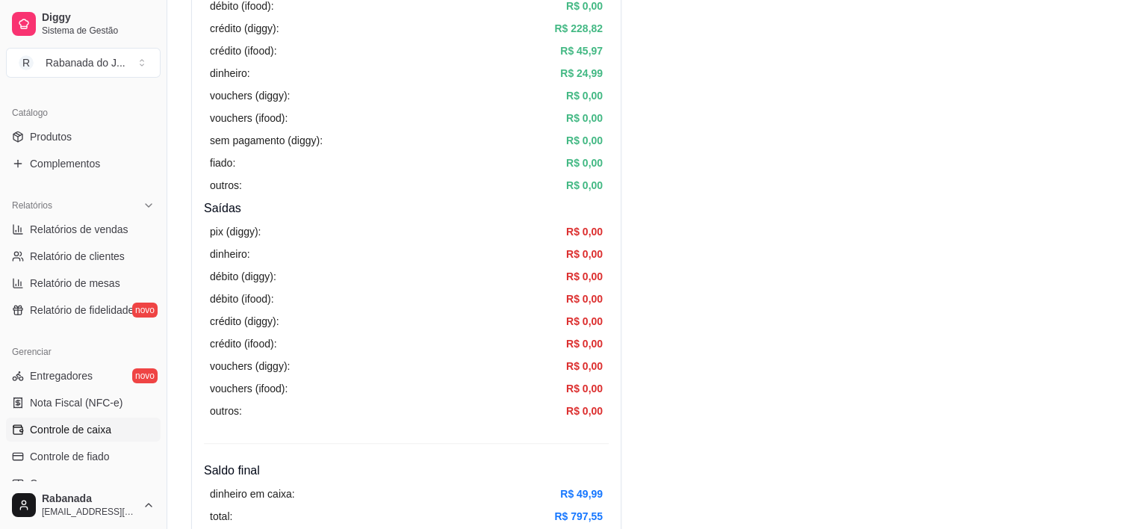
scroll to position [149, 0]
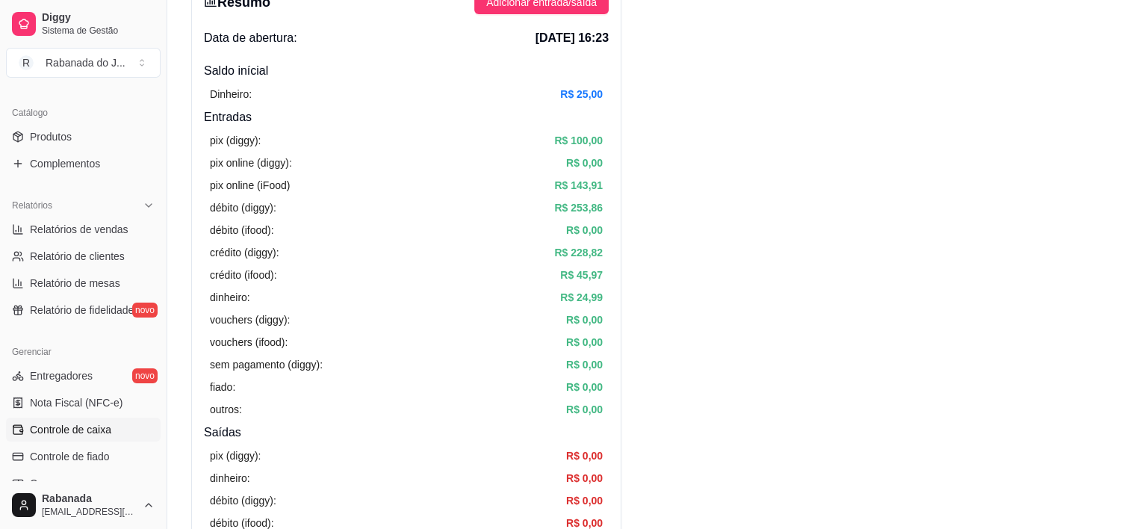
click at [583, 209] on article "R$ 253,86" at bounding box center [578, 207] width 49 height 16
click at [601, 209] on article "R$ 253,86" at bounding box center [578, 207] width 49 height 16
click at [571, 206] on article "R$ 253,86" at bounding box center [578, 207] width 49 height 16
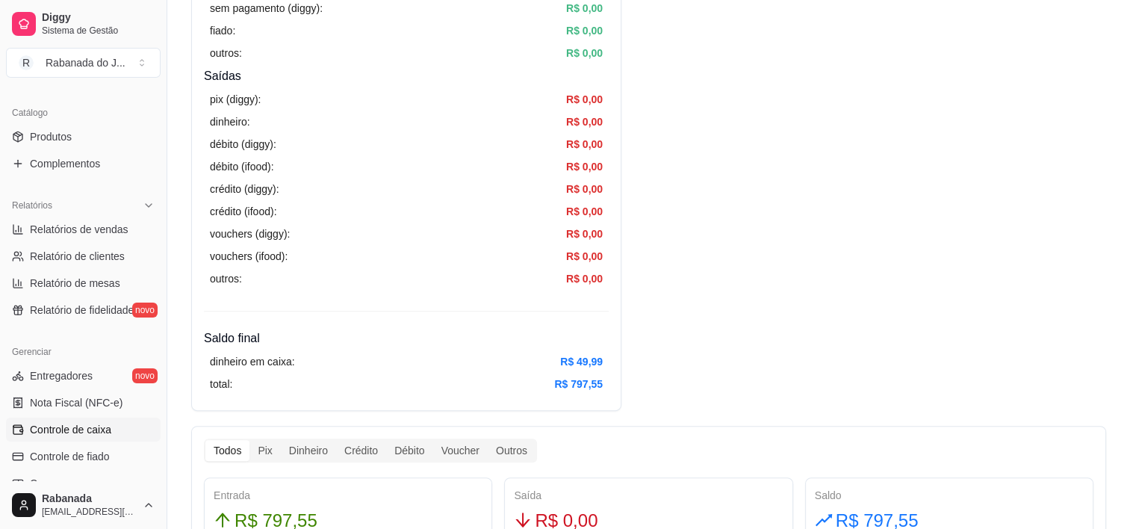
scroll to position [598, 0]
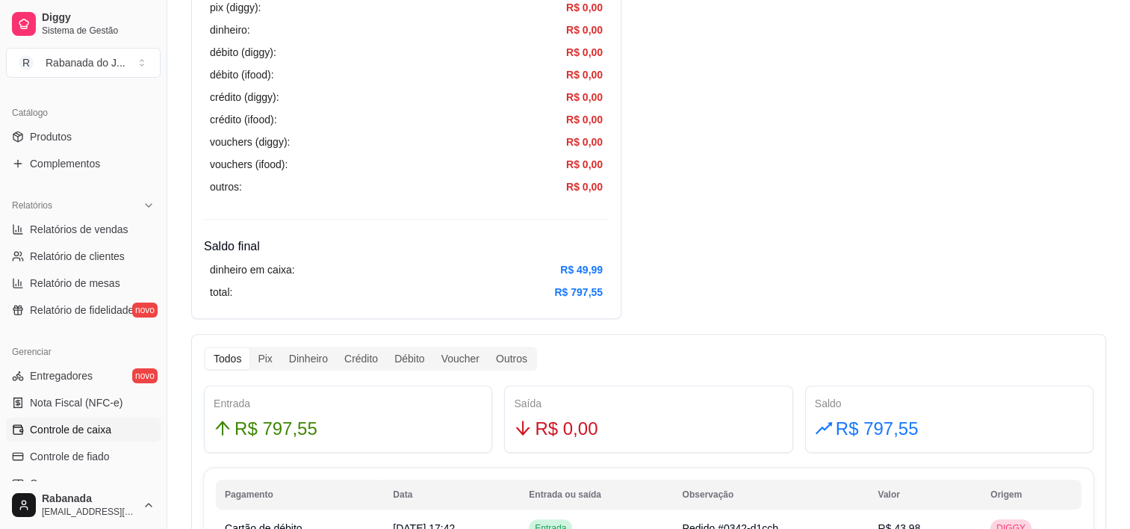
click at [902, 437] on span "R$ 797,55" at bounding box center [877, 429] width 83 height 28
click at [896, 436] on span "R$ 797,55" at bounding box center [877, 429] width 83 height 28
click at [863, 427] on span "R$ 797,55" at bounding box center [877, 429] width 83 height 28
copy span "797,55"
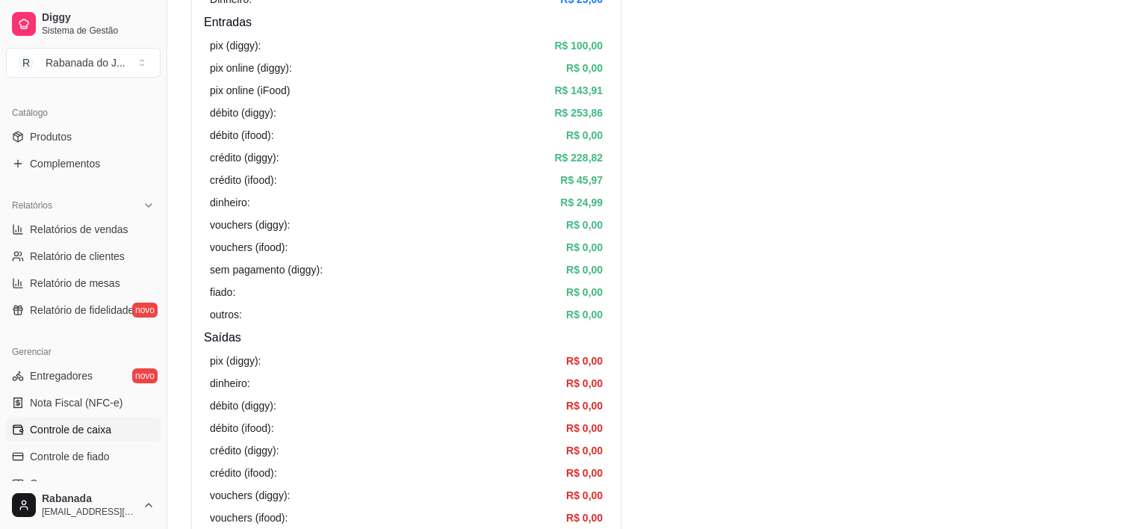
scroll to position [149, 0]
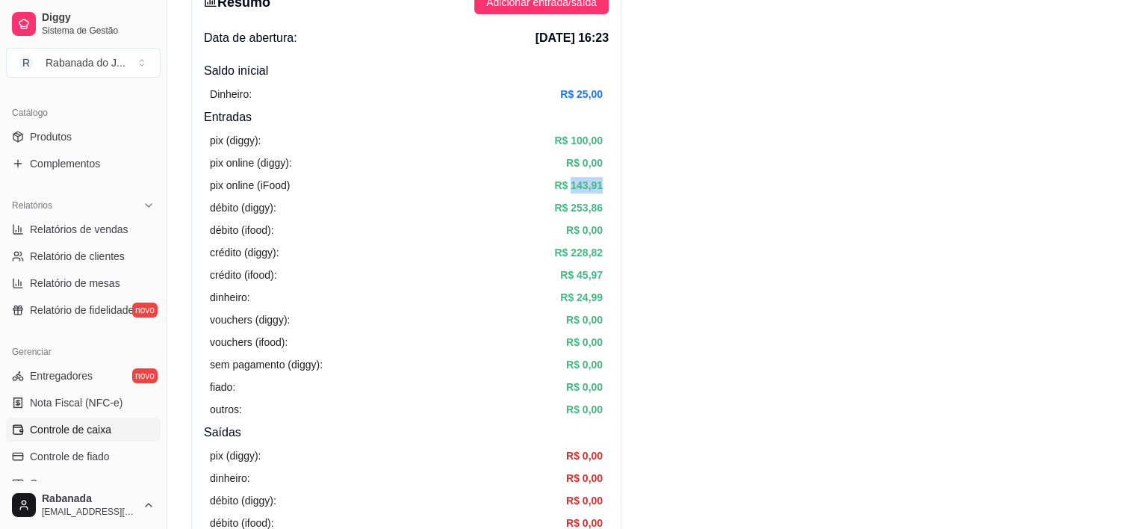
drag, startPoint x: 571, startPoint y: 187, endPoint x: 609, endPoint y: 190, distance: 38.2
click at [609, 190] on div "Resumo Adicionar entrada/saída Data de abertura: [DATE] 16:23 Saldo inícial Din…" at bounding box center [406, 373] width 430 height 790
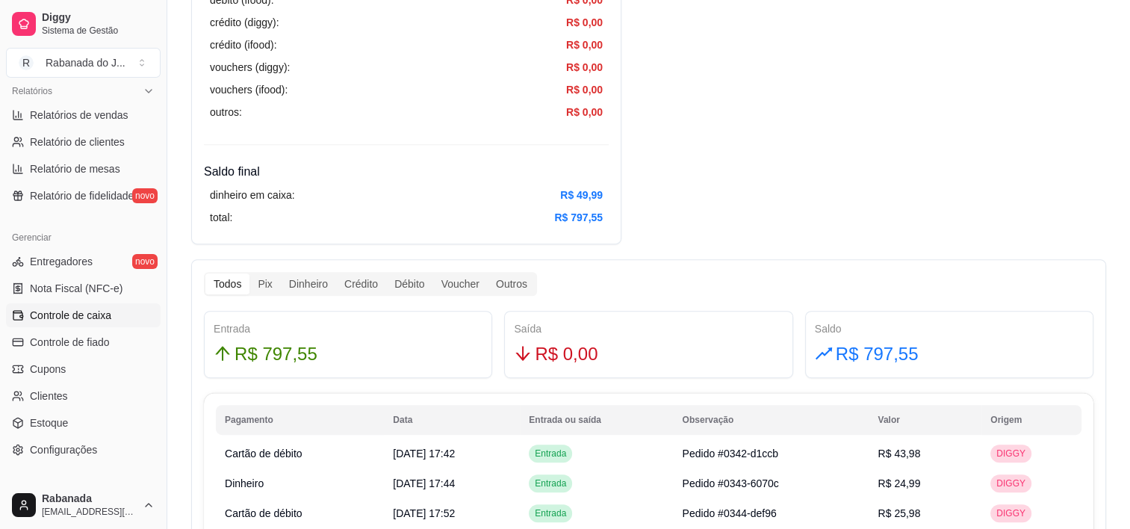
scroll to position [566, 0]
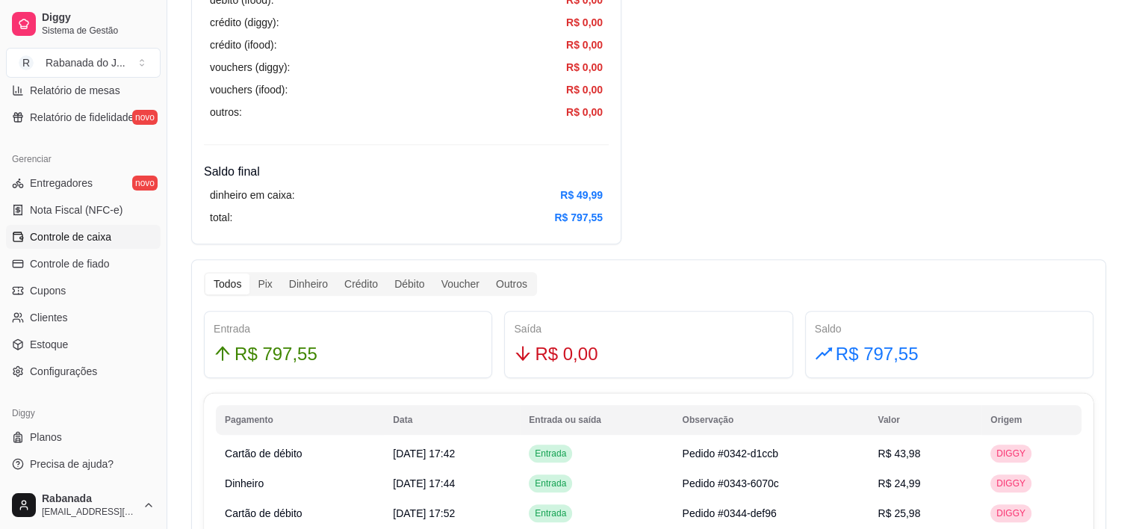
click at [100, 242] on span "Controle de caixa" at bounding box center [70, 236] width 81 height 15
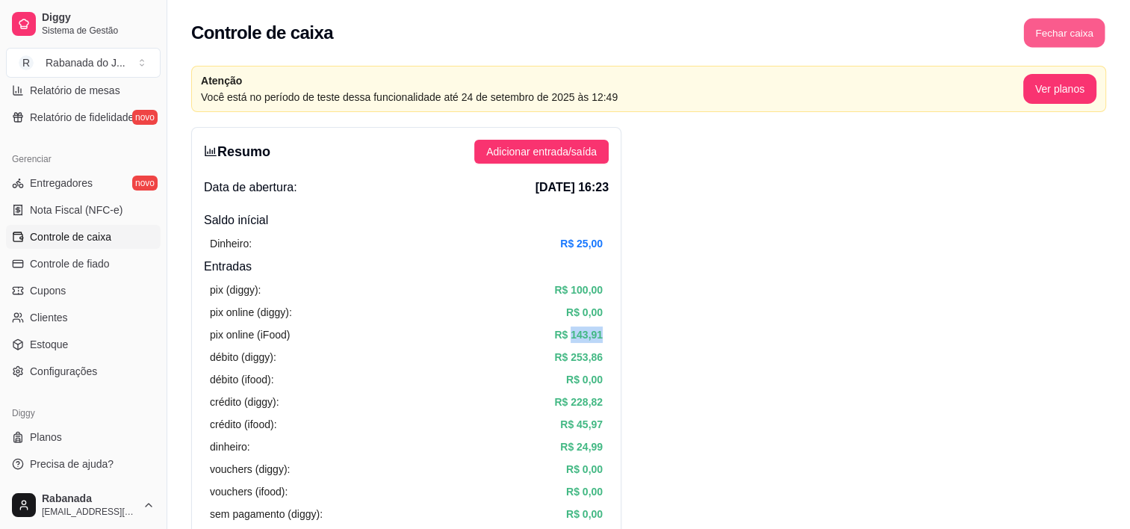
click at [1081, 31] on button "Fechar caixa" at bounding box center [1064, 33] width 81 height 29
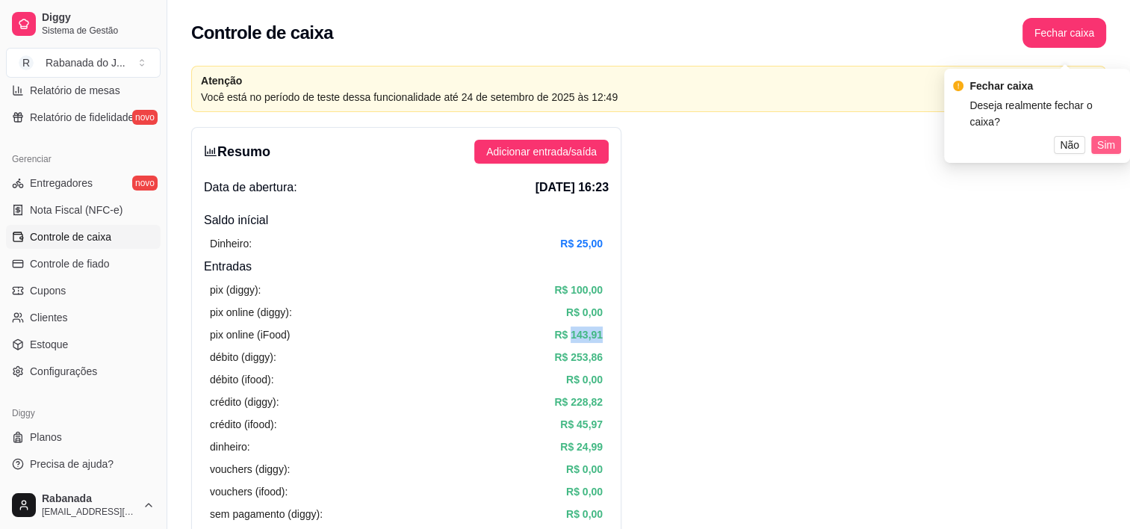
click at [1102, 137] on span "Sim" at bounding box center [1106, 145] width 18 height 16
